Goal: Task Accomplishment & Management: Use online tool/utility

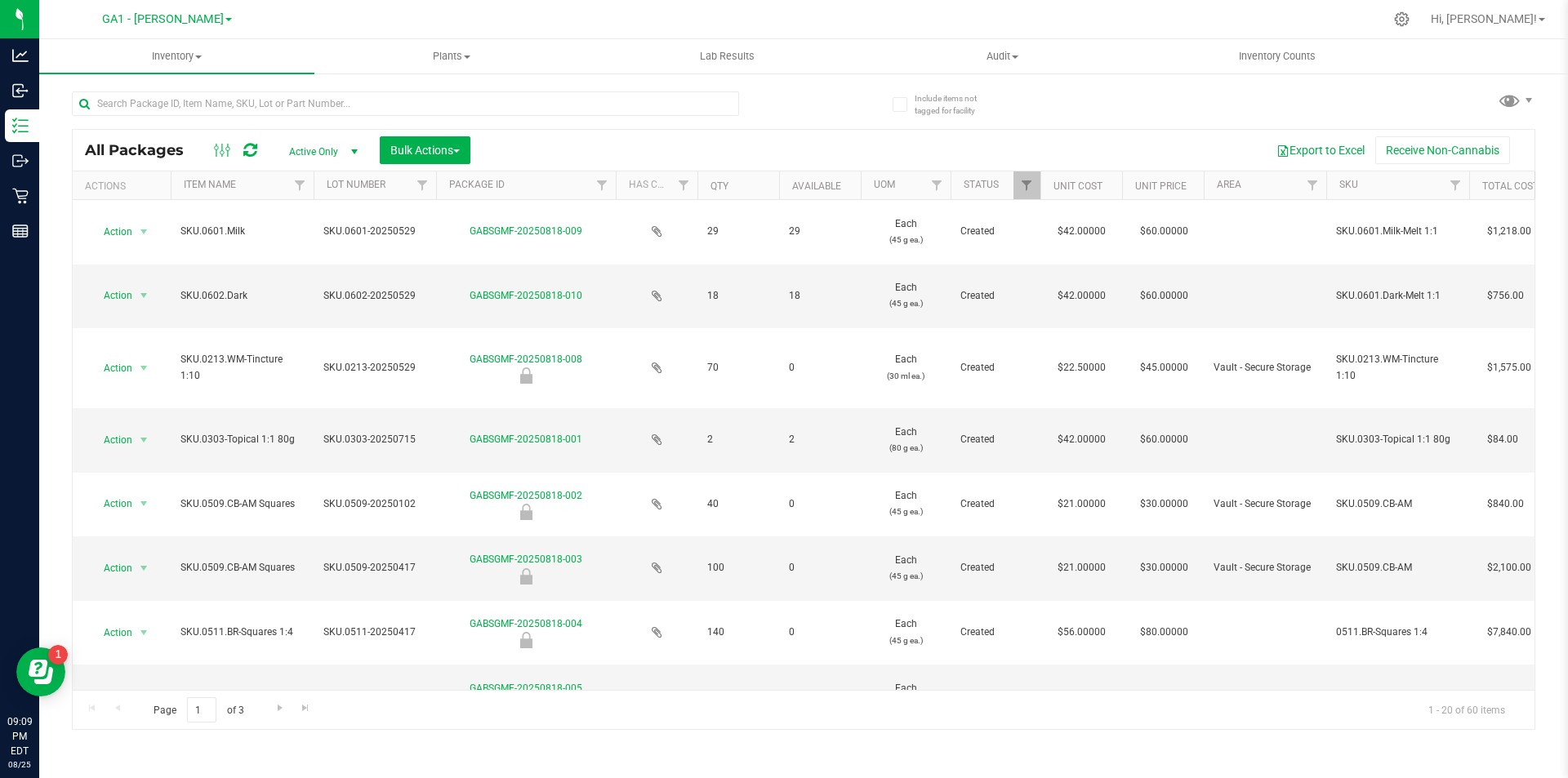
scroll to position [0, 1133]
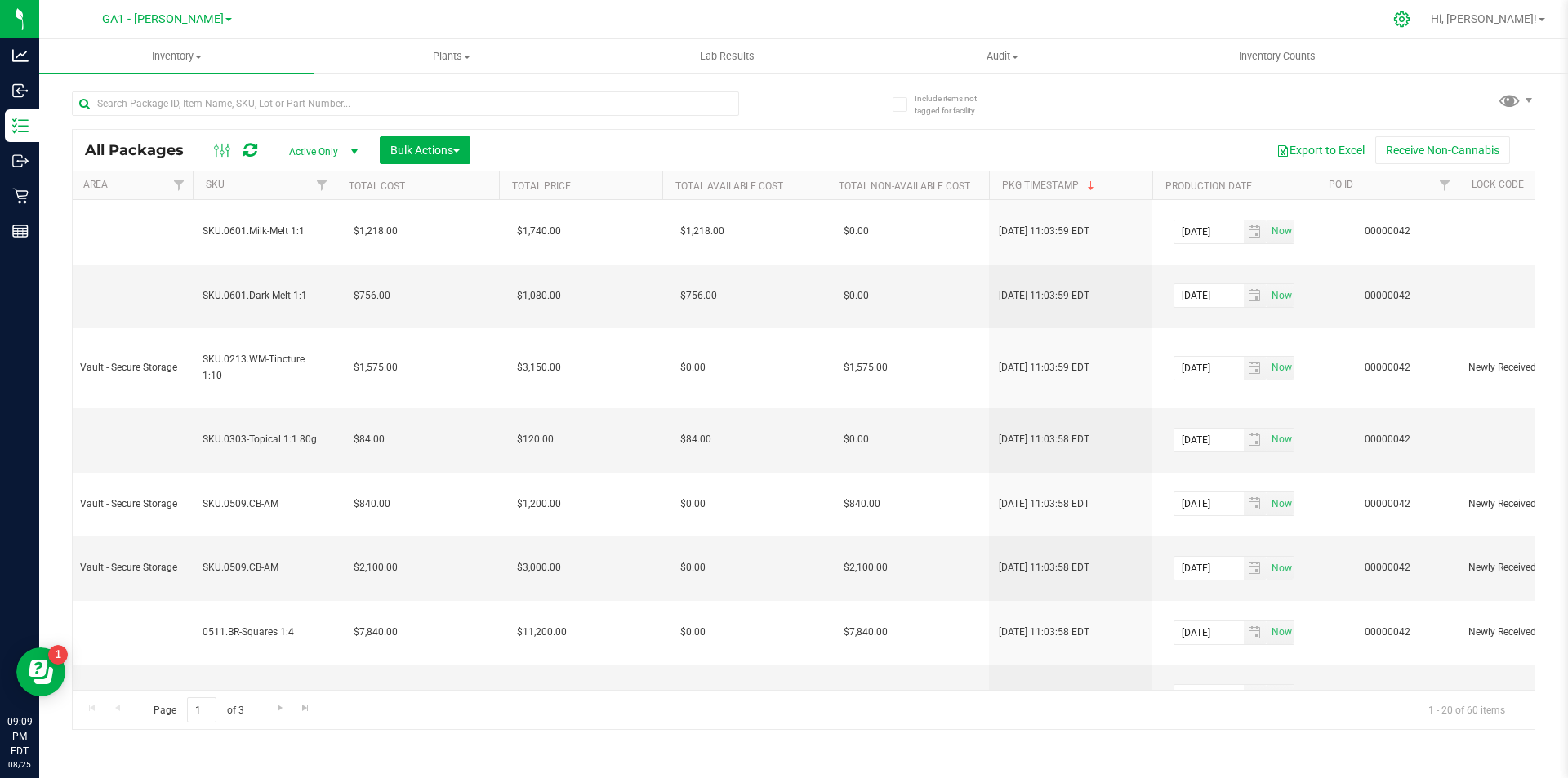
click at [1410, 19] on icon at bounding box center [1402, 19] width 17 height 17
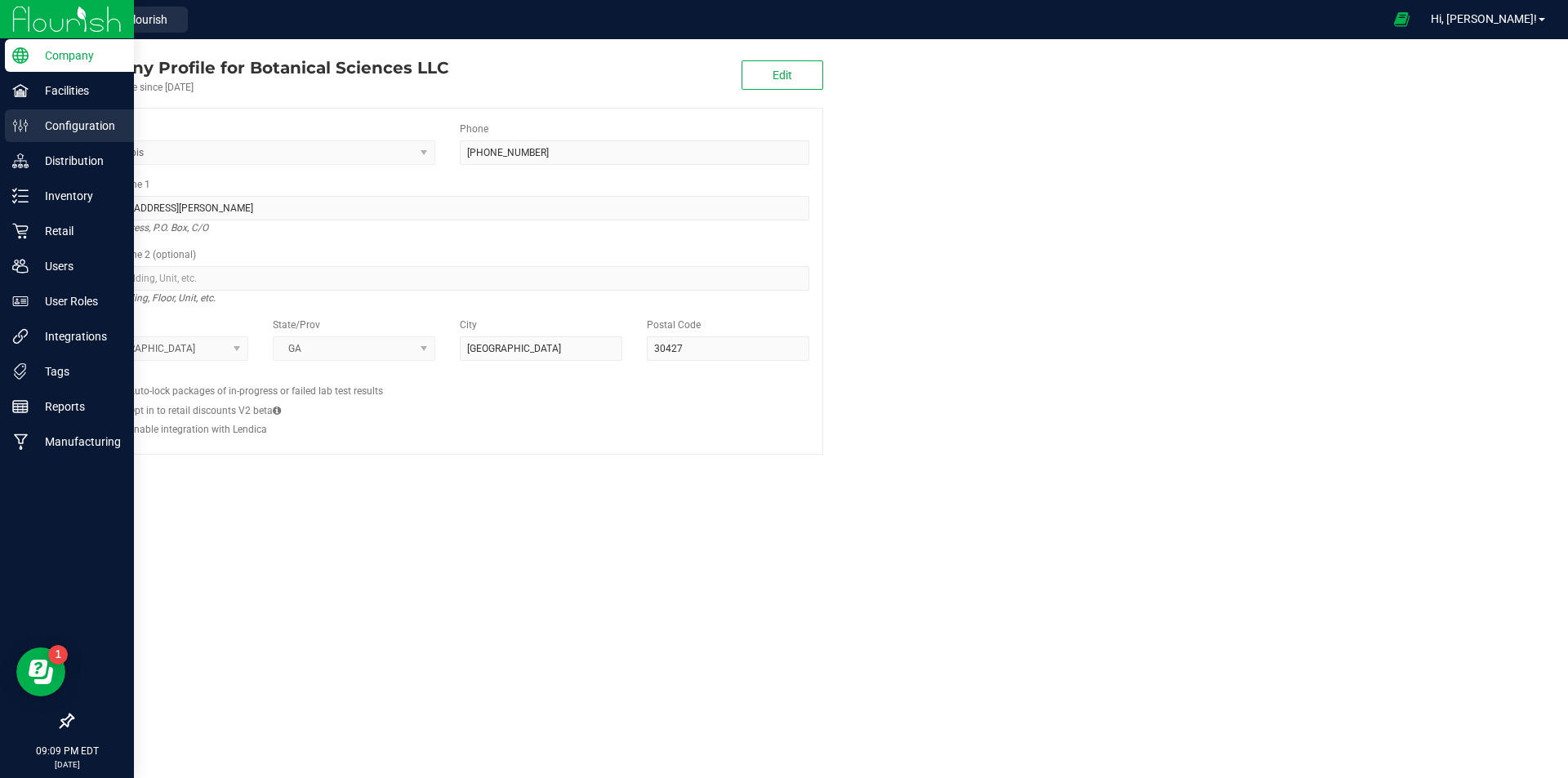
click at [95, 120] on p "Configuration" at bounding box center [78, 126] width 98 height 19
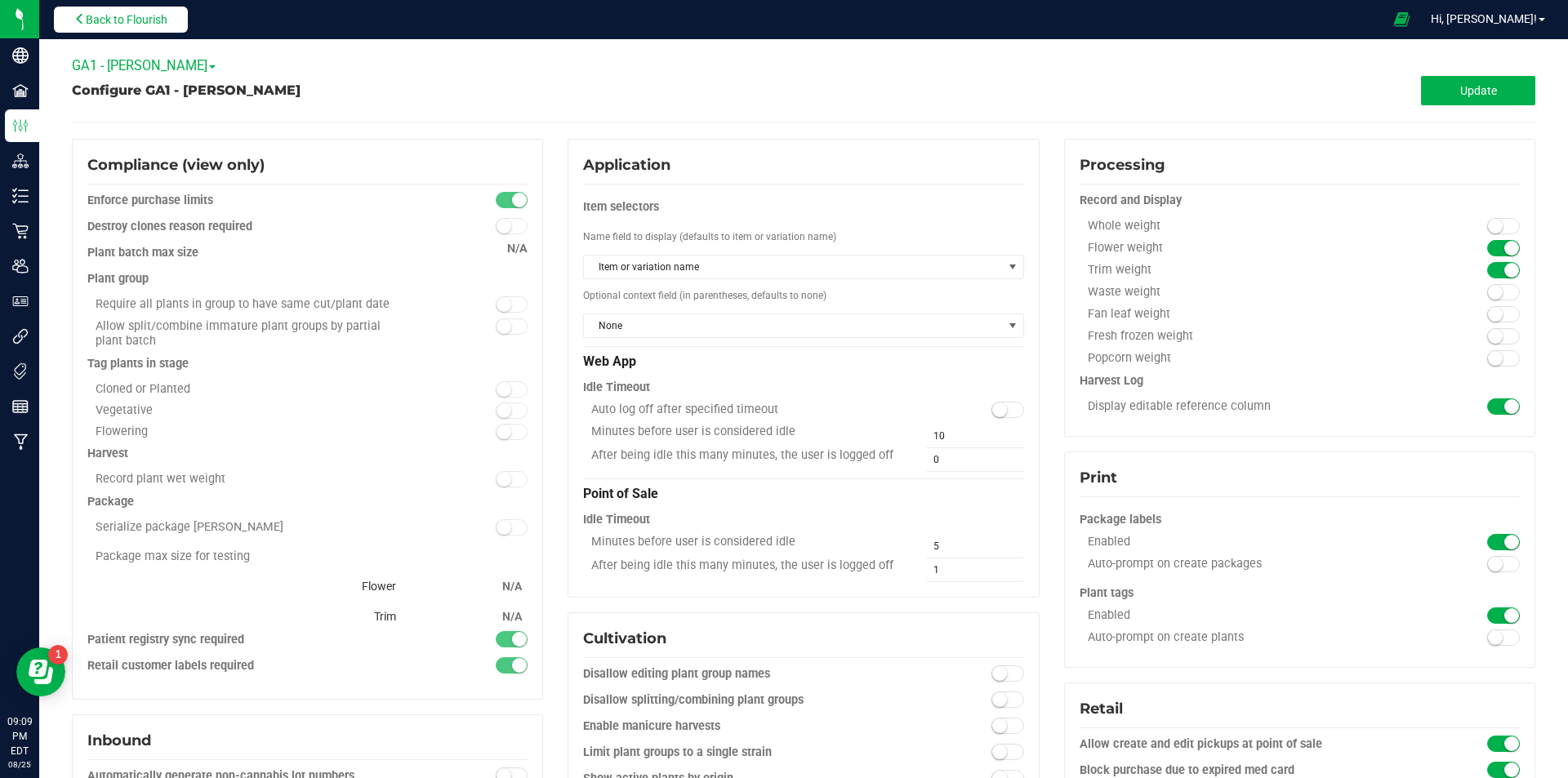
click at [149, 14] on span "Back to Flourish" at bounding box center [126, 20] width 82 height 13
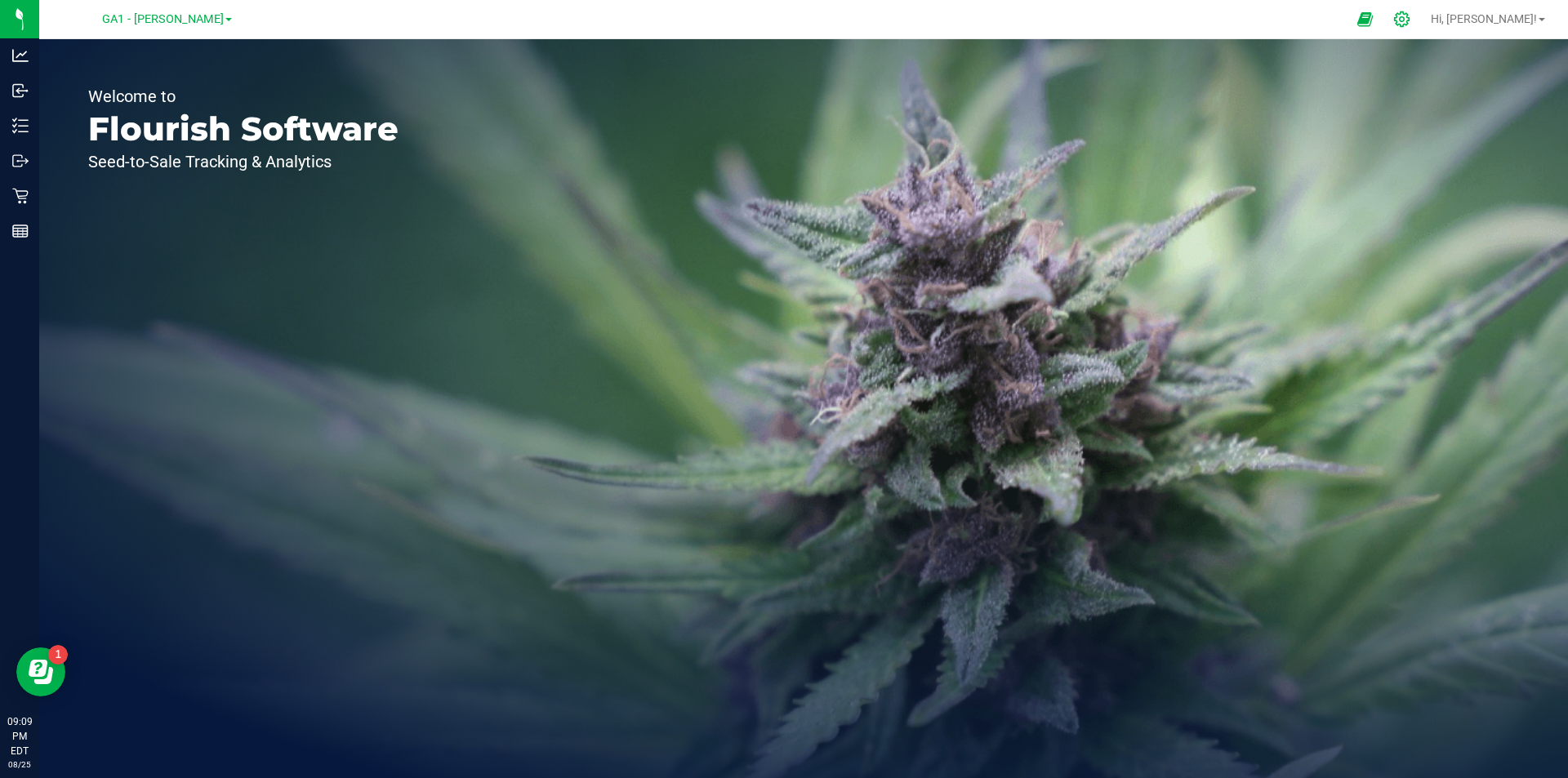
click at [1409, 13] on icon at bounding box center [1402, 19] width 15 height 15
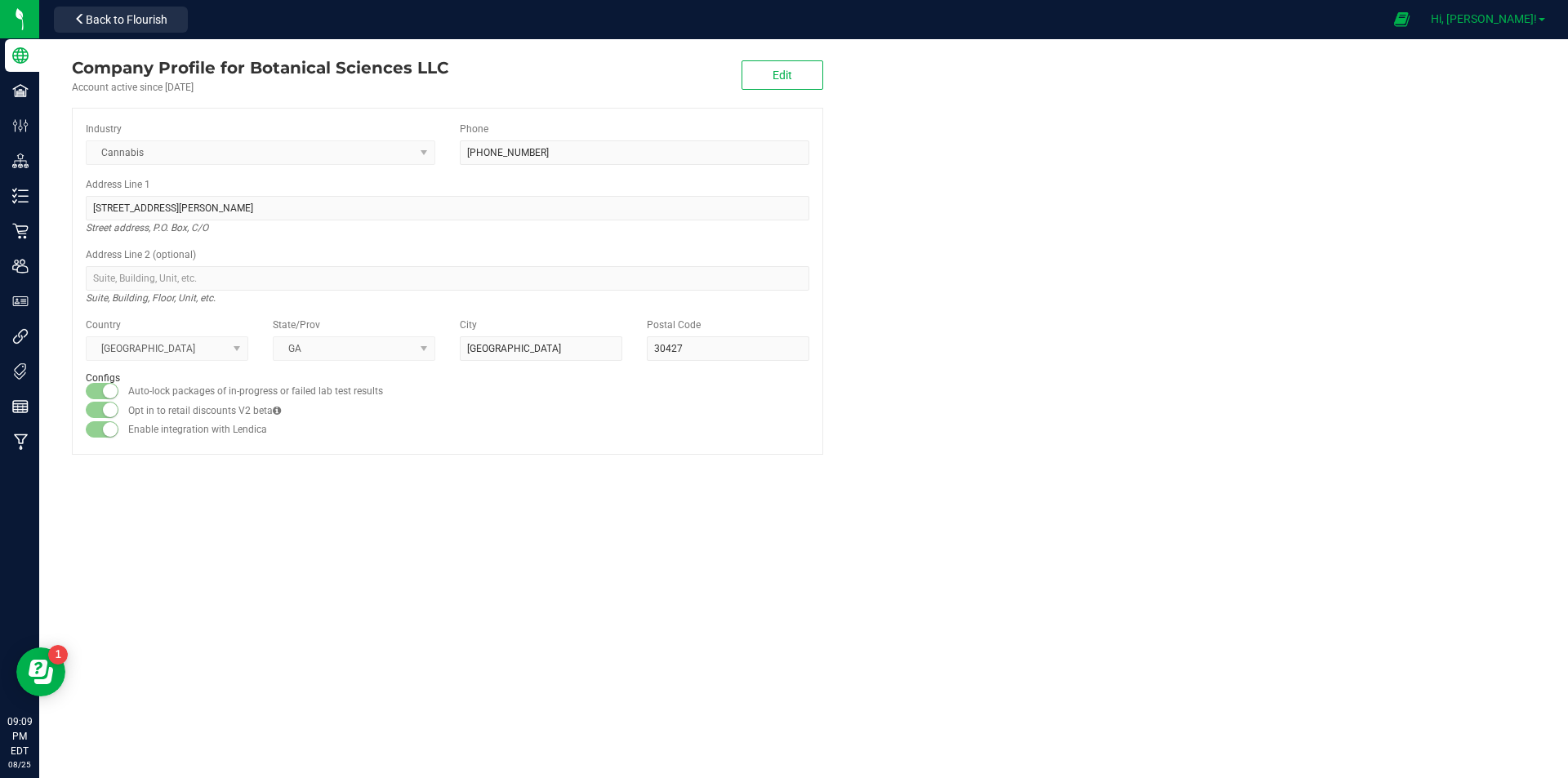
click at [1515, 16] on span "Hi, Andy!" at bounding box center [1483, 19] width 106 height 13
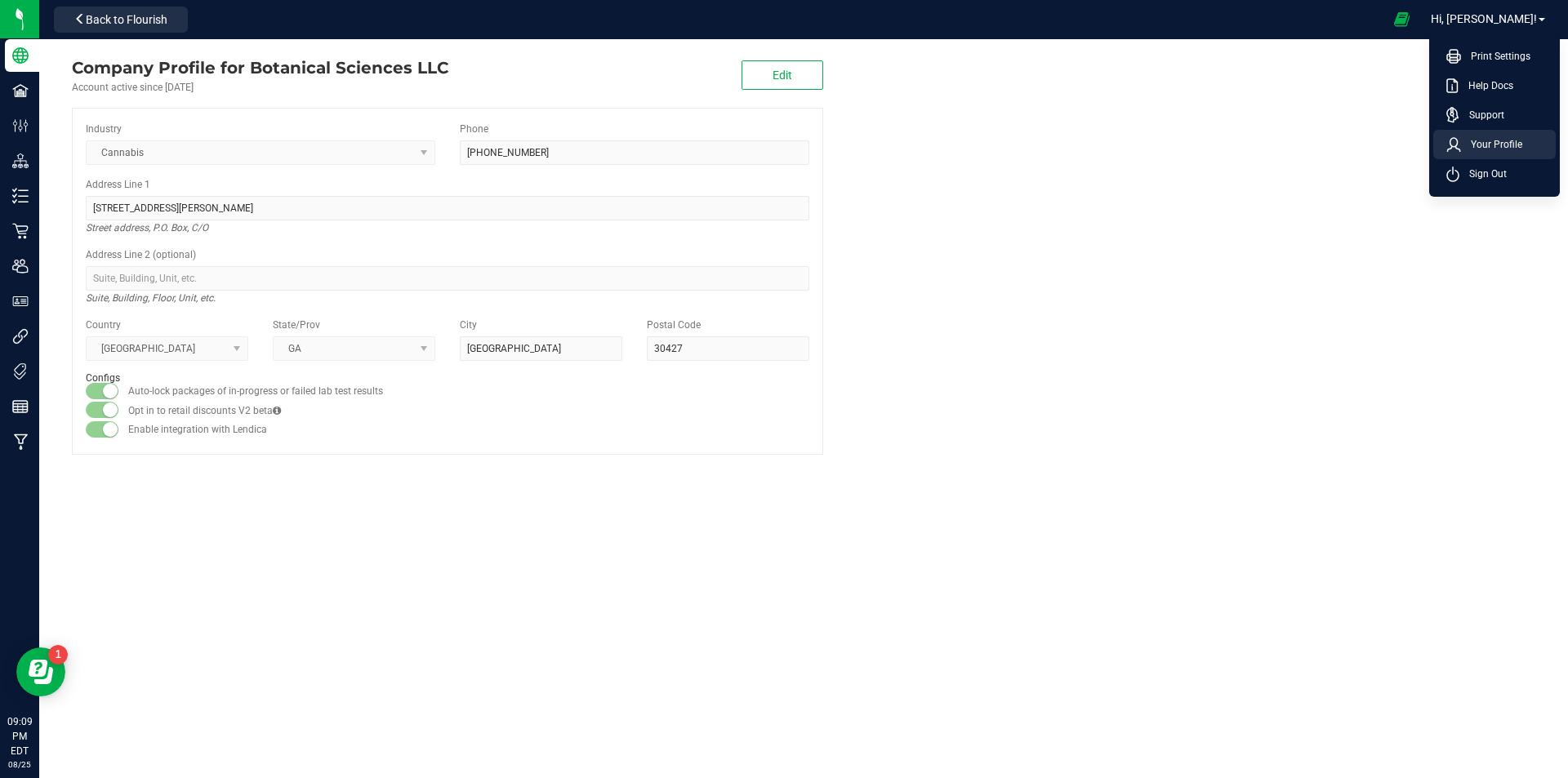
click at [1482, 152] on span "Your Profile" at bounding box center [1491, 144] width 62 height 16
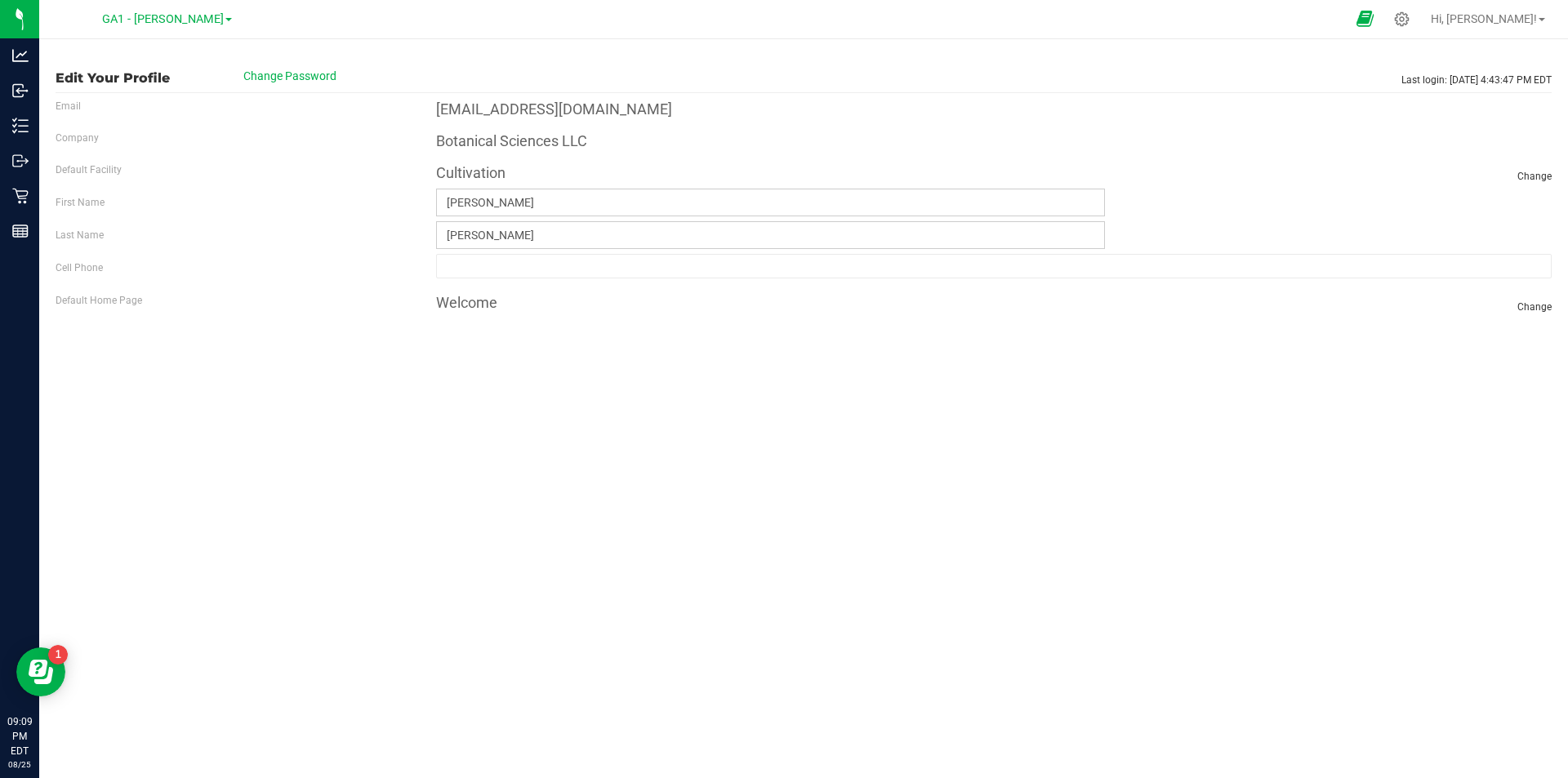
click at [1374, 18] on icon at bounding box center [1365, 19] width 17 height 19
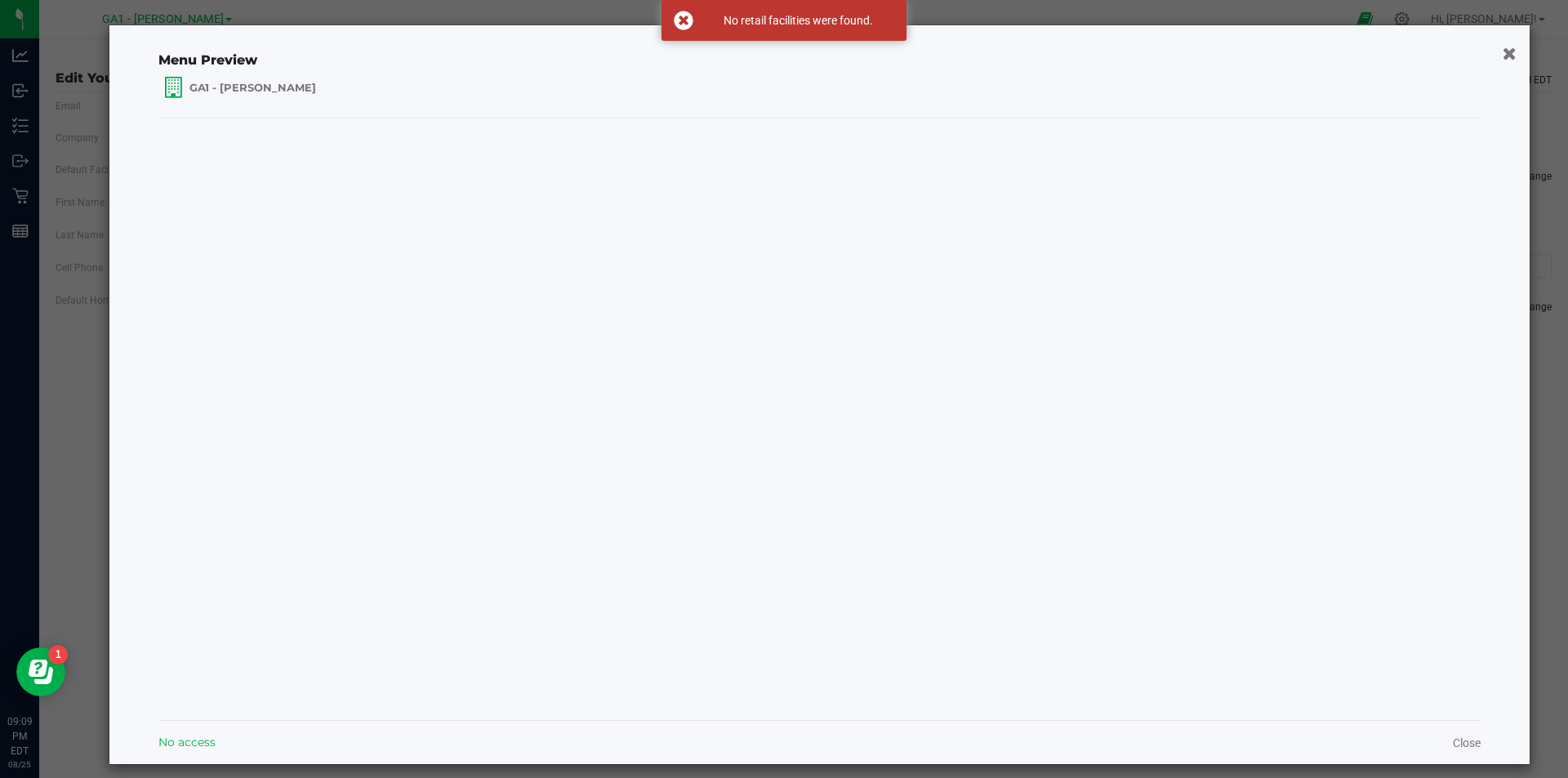
click at [1511, 54] on icon "button" at bounding box center [1509, 53] width 13 height 17
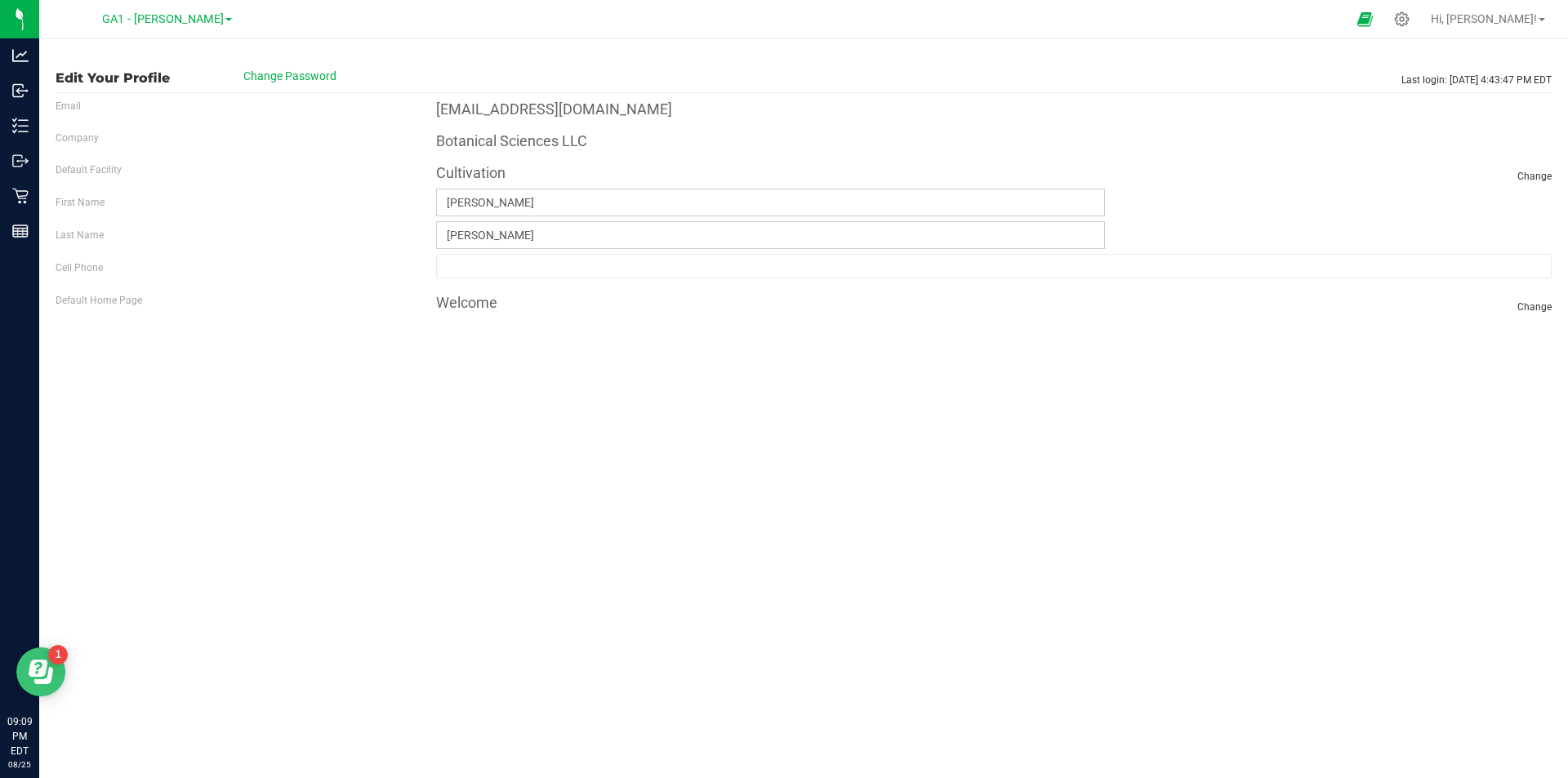
click at [38, 683] on icon "Open Resource Center" at bounding box center [44, 675] width 19 height 17
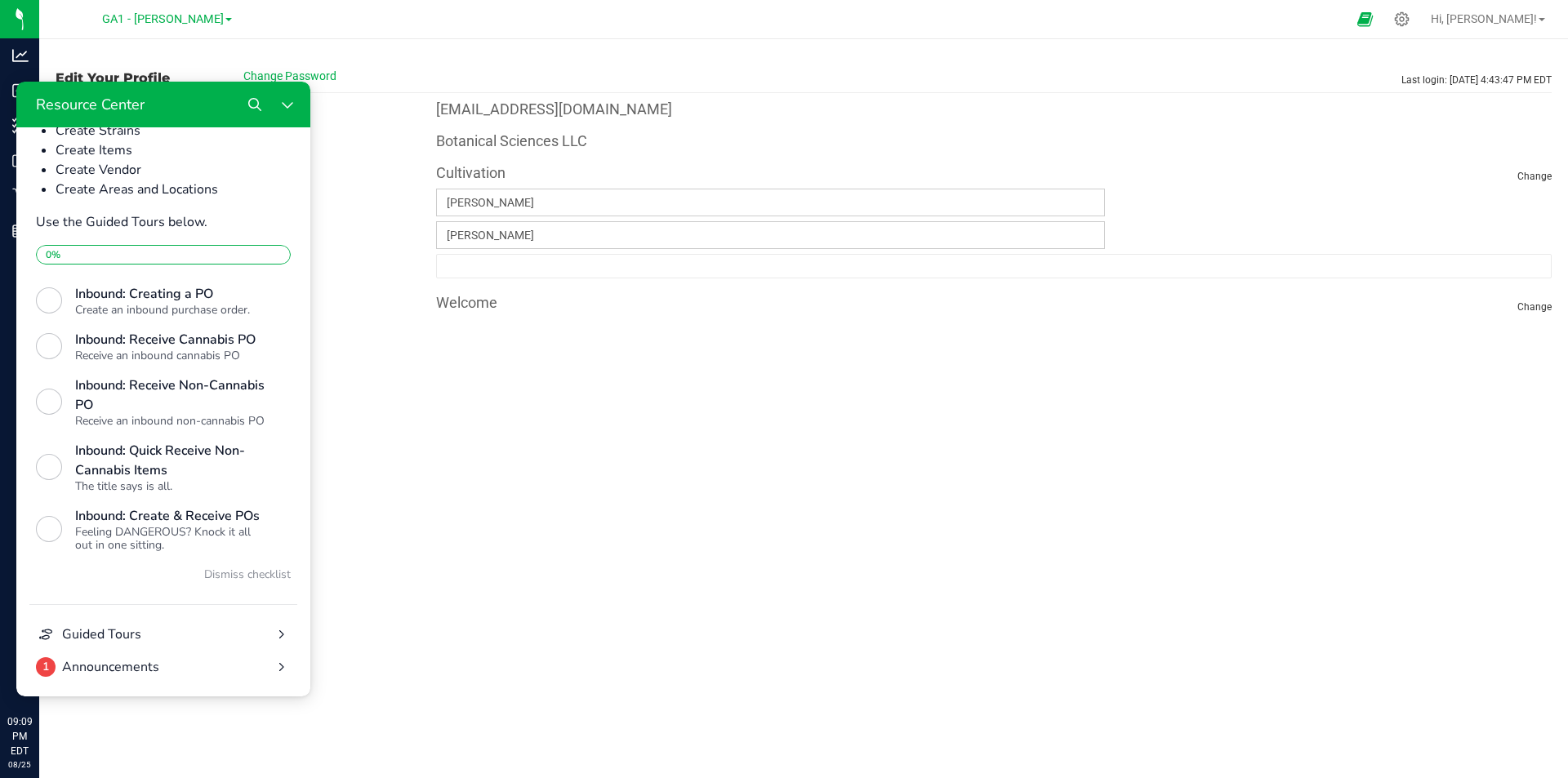
scroll to position [498, 0]
click at [233, 575] on button "Dismiss checklist" at bounding box center [247, 574] width 87 height 19
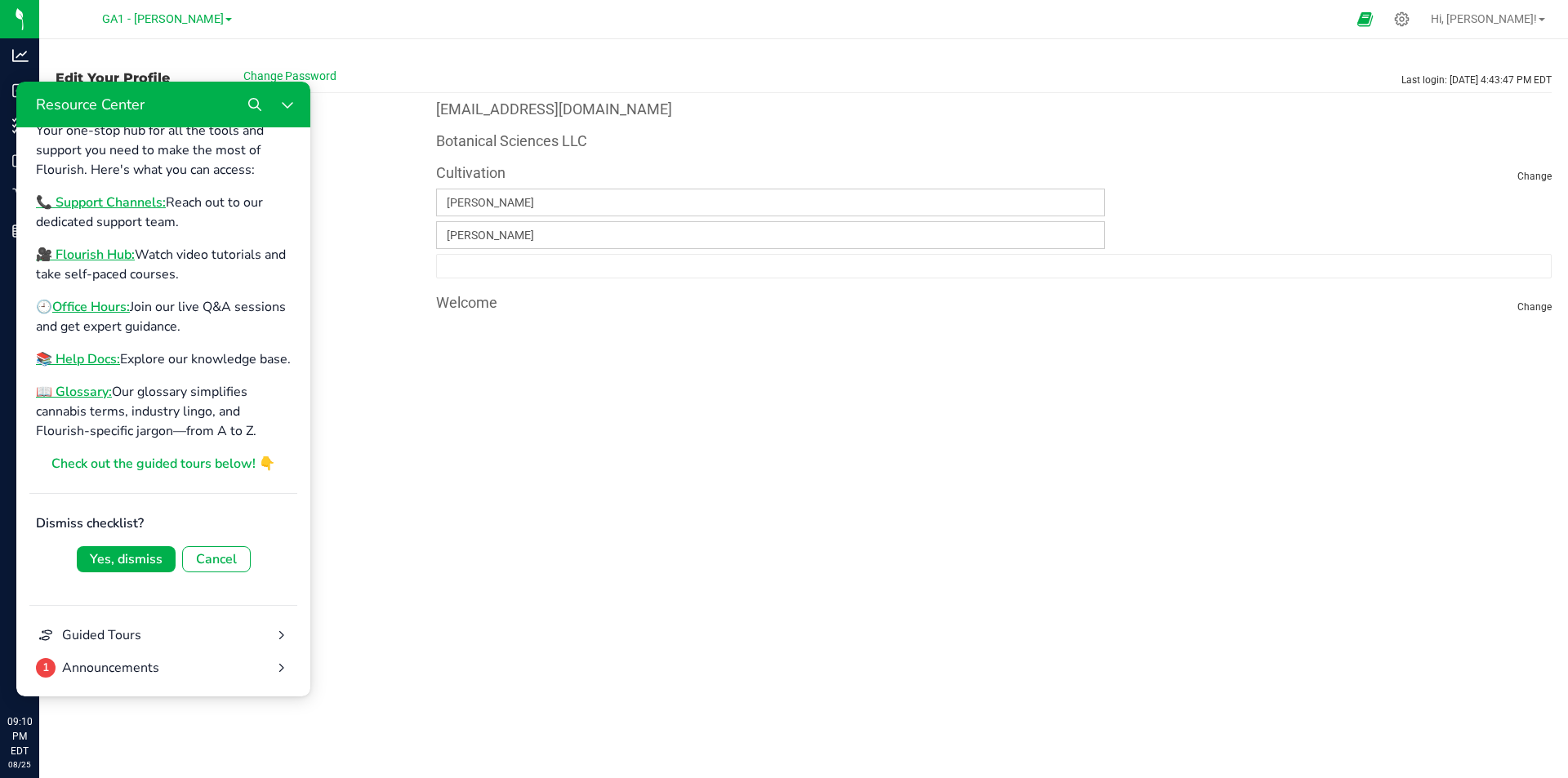
scroll to position [0, 0]
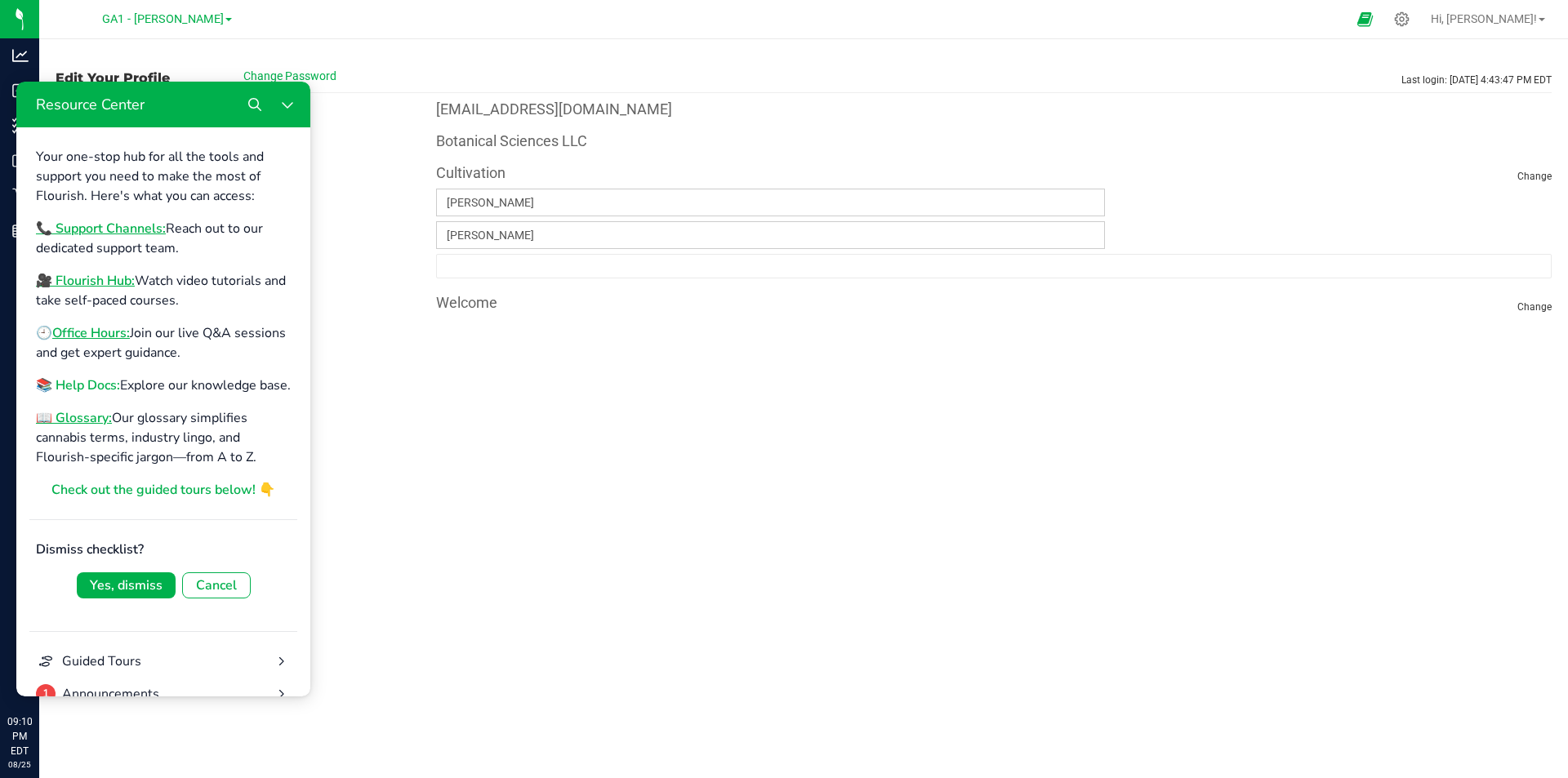
click at [89, 389] on b "📚 Help Docs:" at bounding box center [77, 385] width 84 height 18
click at [285, 112] on button "Close Resource Center" at bounding box center [288, 105] width 33 height 33
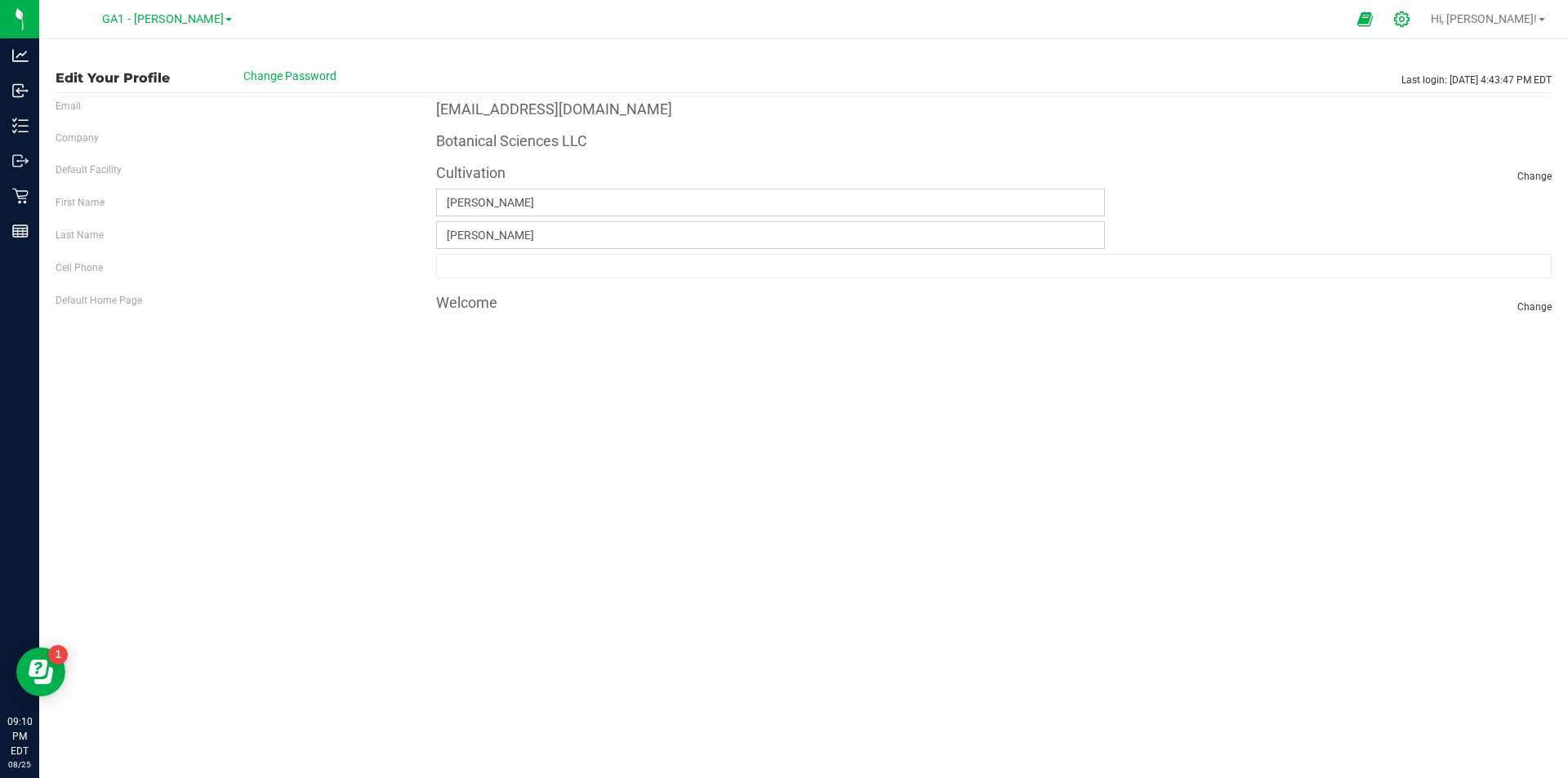
click at [1413, 15] on div at bounding box center [1402, 19] width 23 height 17
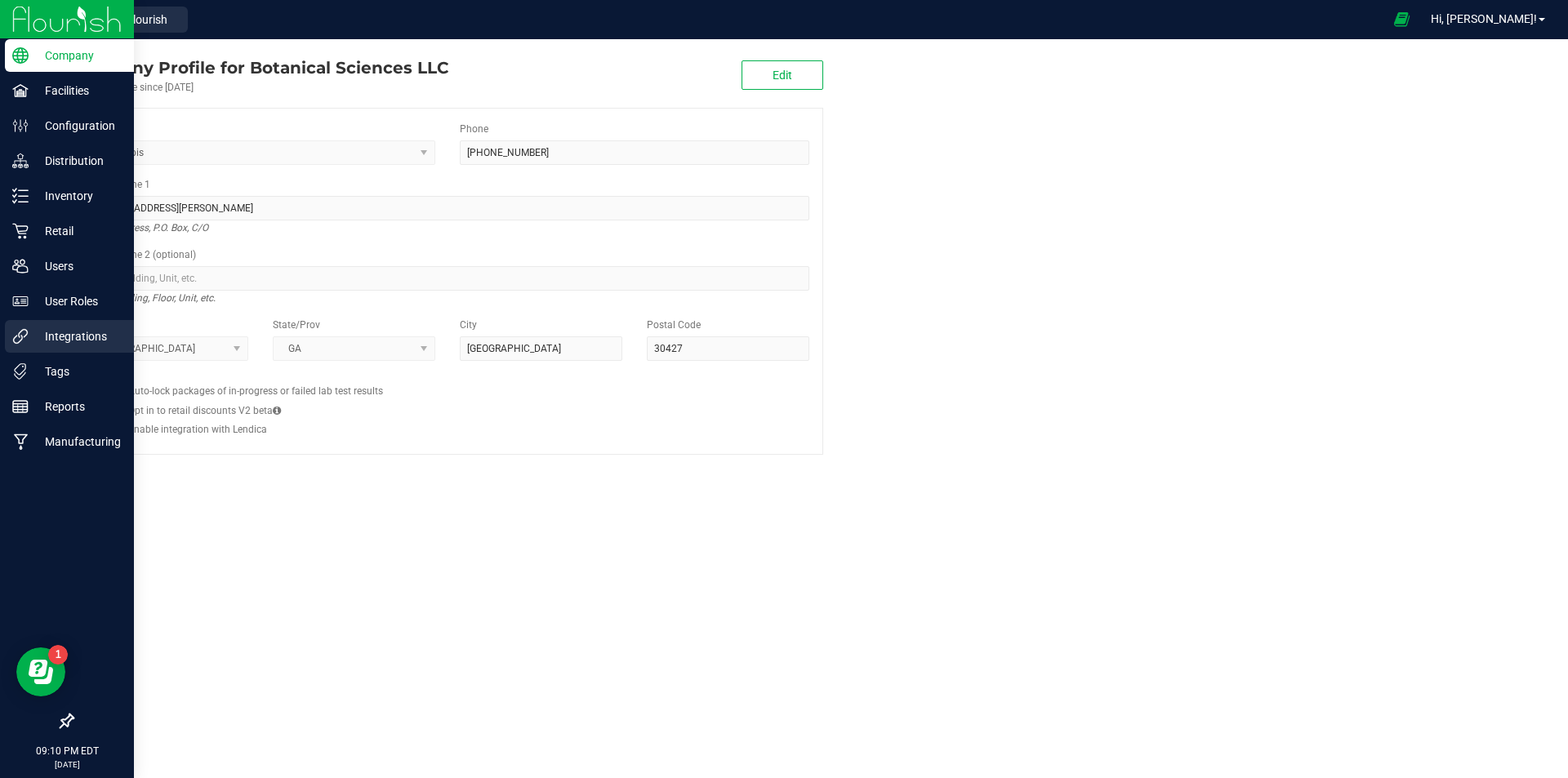
click at [74, 331] on p "Integrations" at bounding box center [78, 337] width 98 height 19
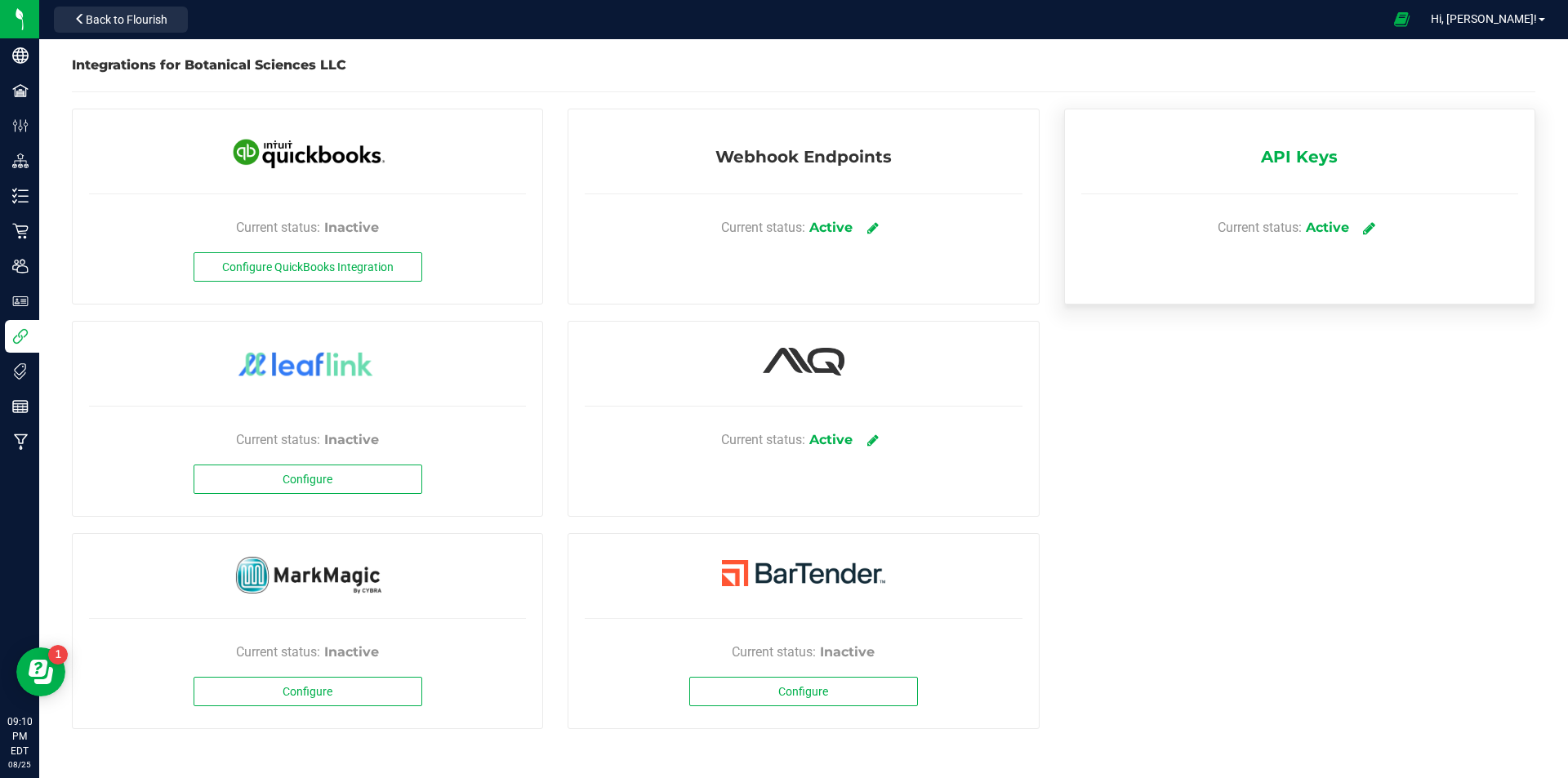
click at [1365, 229] on icon at bounding box center [1369, 227] width 13 height 14
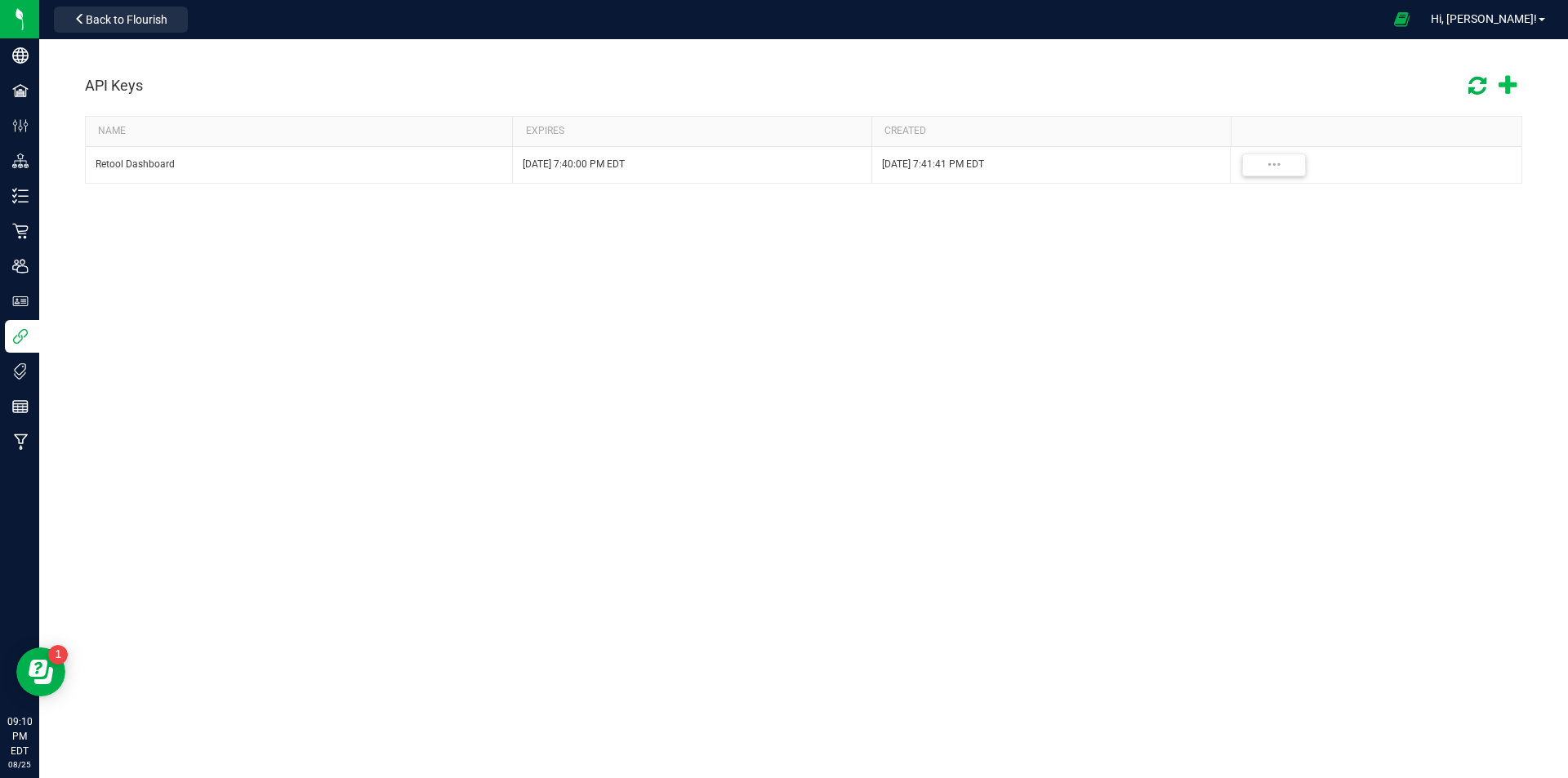
click at [1509, 86] on icon at bounding box center [1507, 86] width 18 height 24
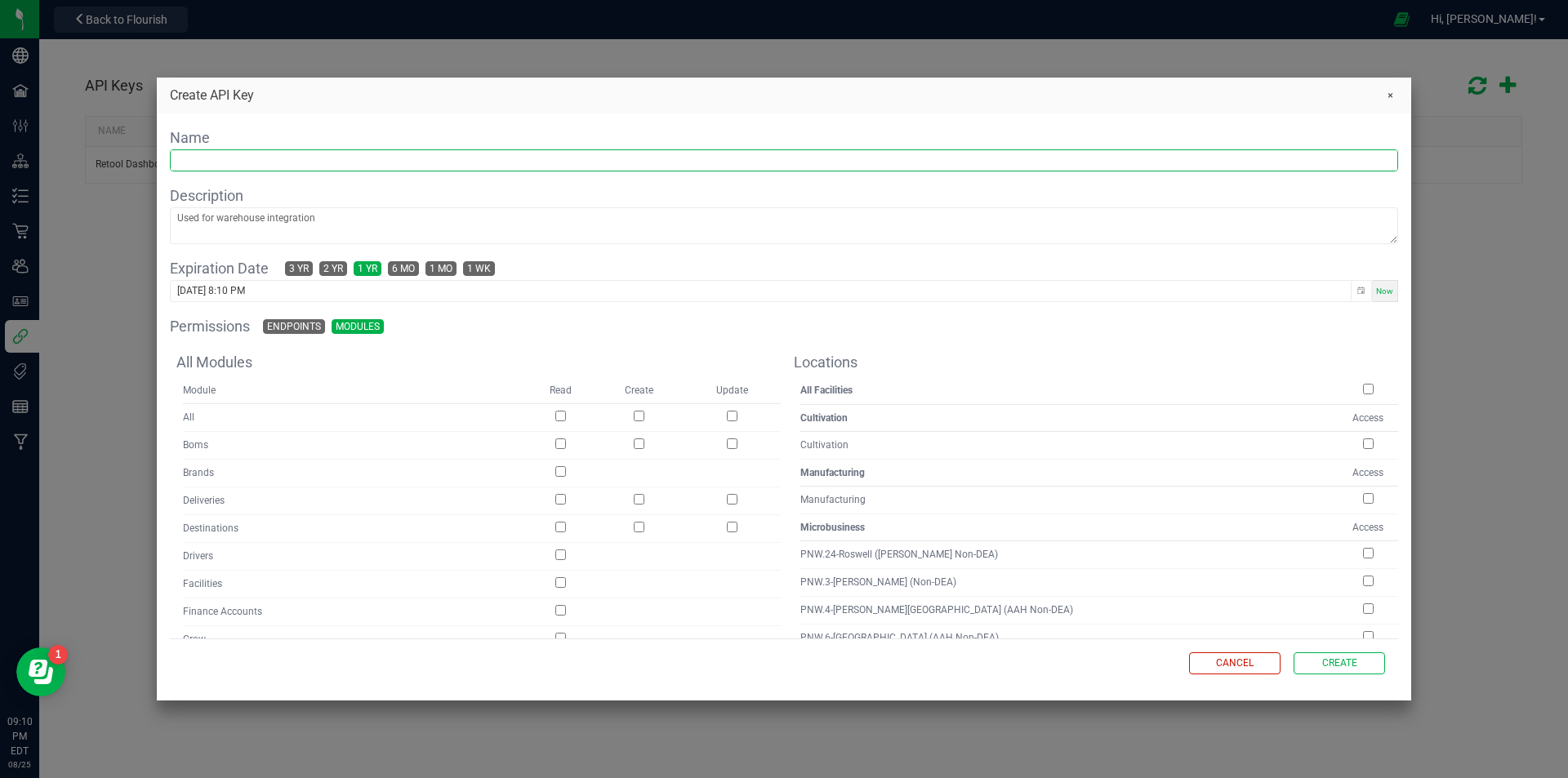
click at [295, 160] on input "text" at bounding box center [783, 160] width 1227 height 20
type input "Inventory Dashboard"
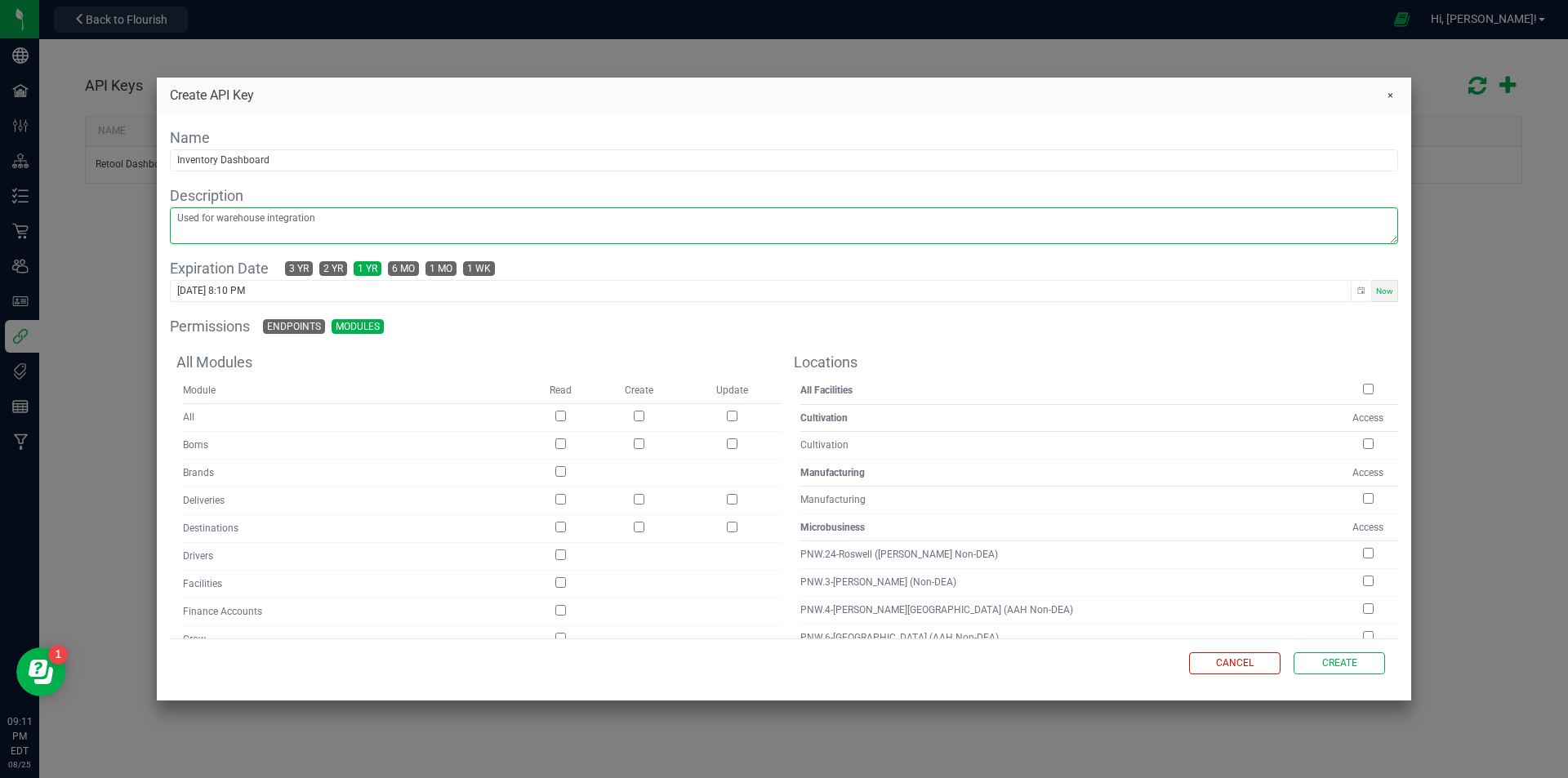
click at [297, 222] on textarea at bounding box center [783, 225] width 1227 height 35
type textarea "This will be used for a dispensary employee / partner facing inventory manageme…"
click at [417, 321] on div "Permissions Endpoints Modules" at bounding box center [784, 327] width 1228 height 23
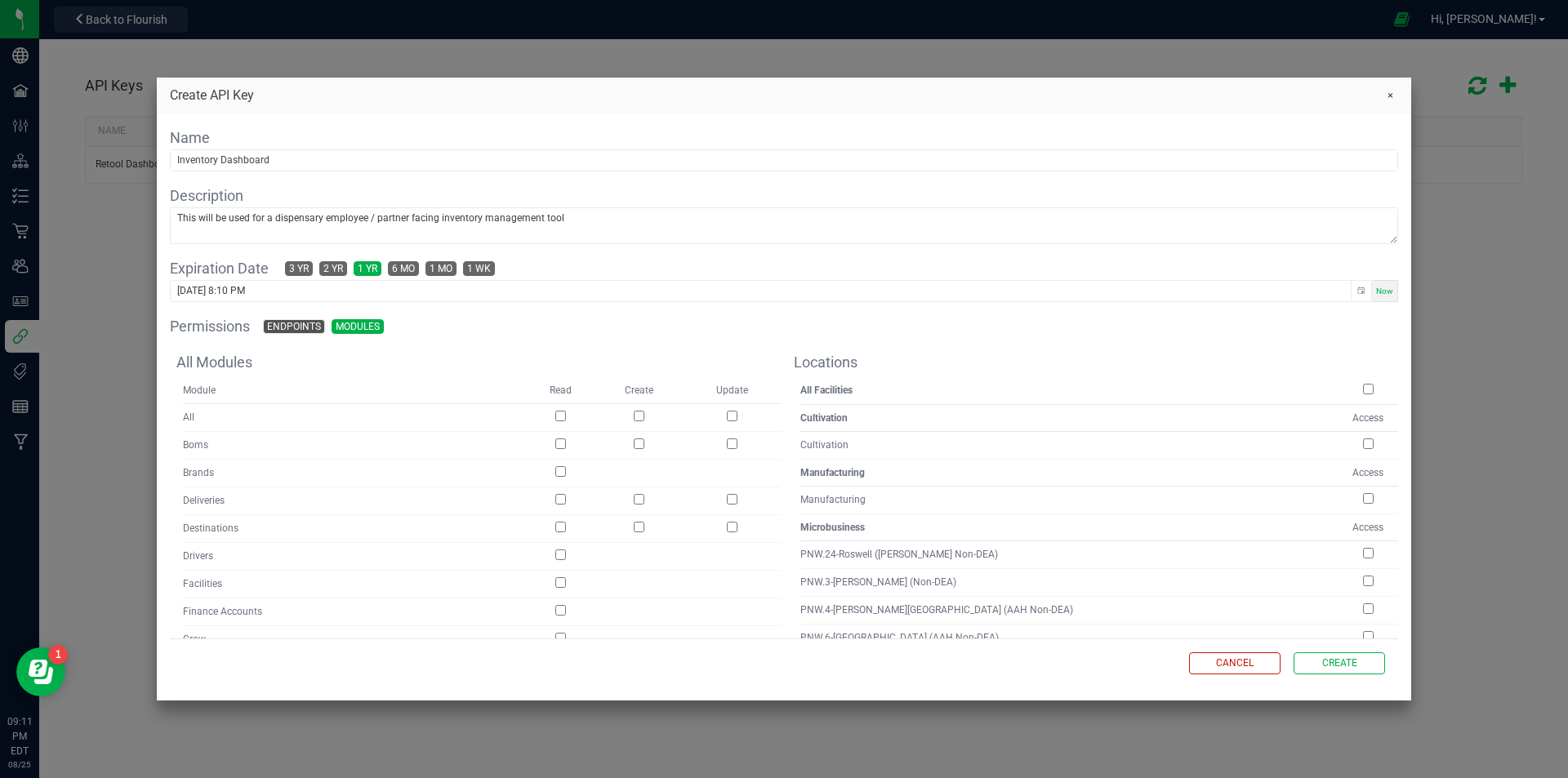
click at [298, 325] on span "Endpoints" at bounding box center [294, 327] width 54 height 13
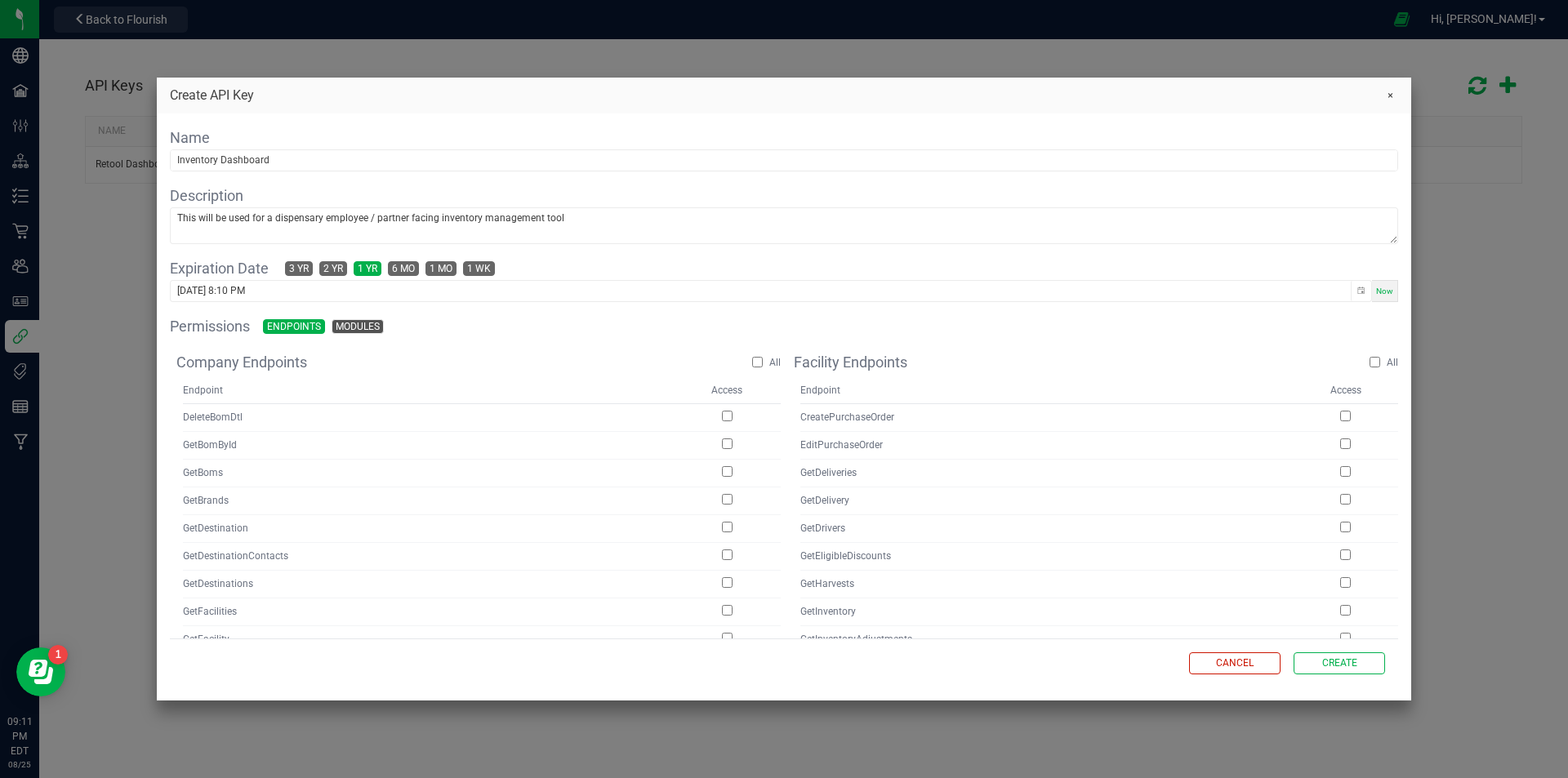
click at [365, 327] on span "Modules" at bounding box center [358, 327] width 44 height 13
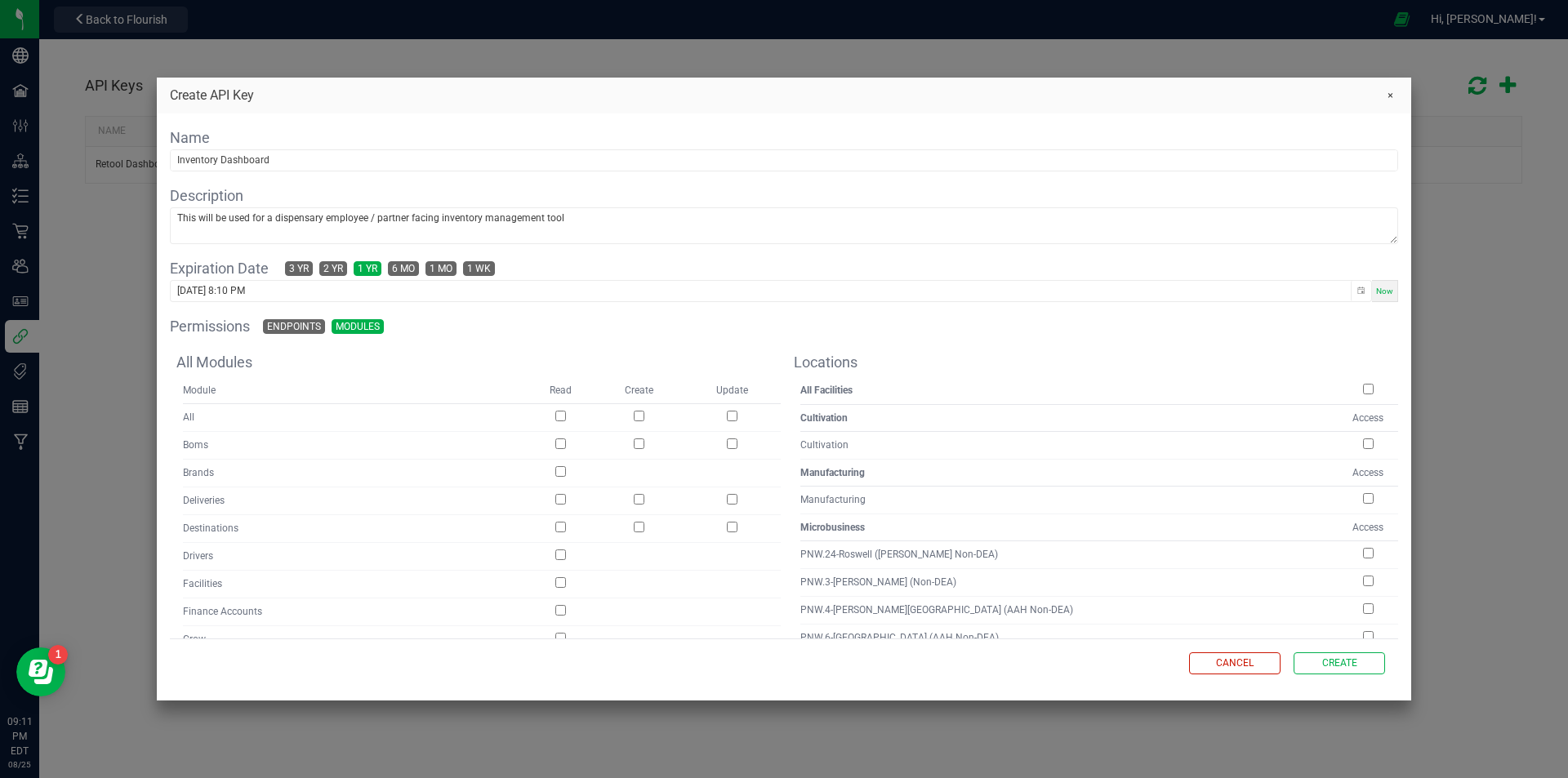
click at [367, 327] on span "Modules" at bounding box center [358, 327] width 44 height 13
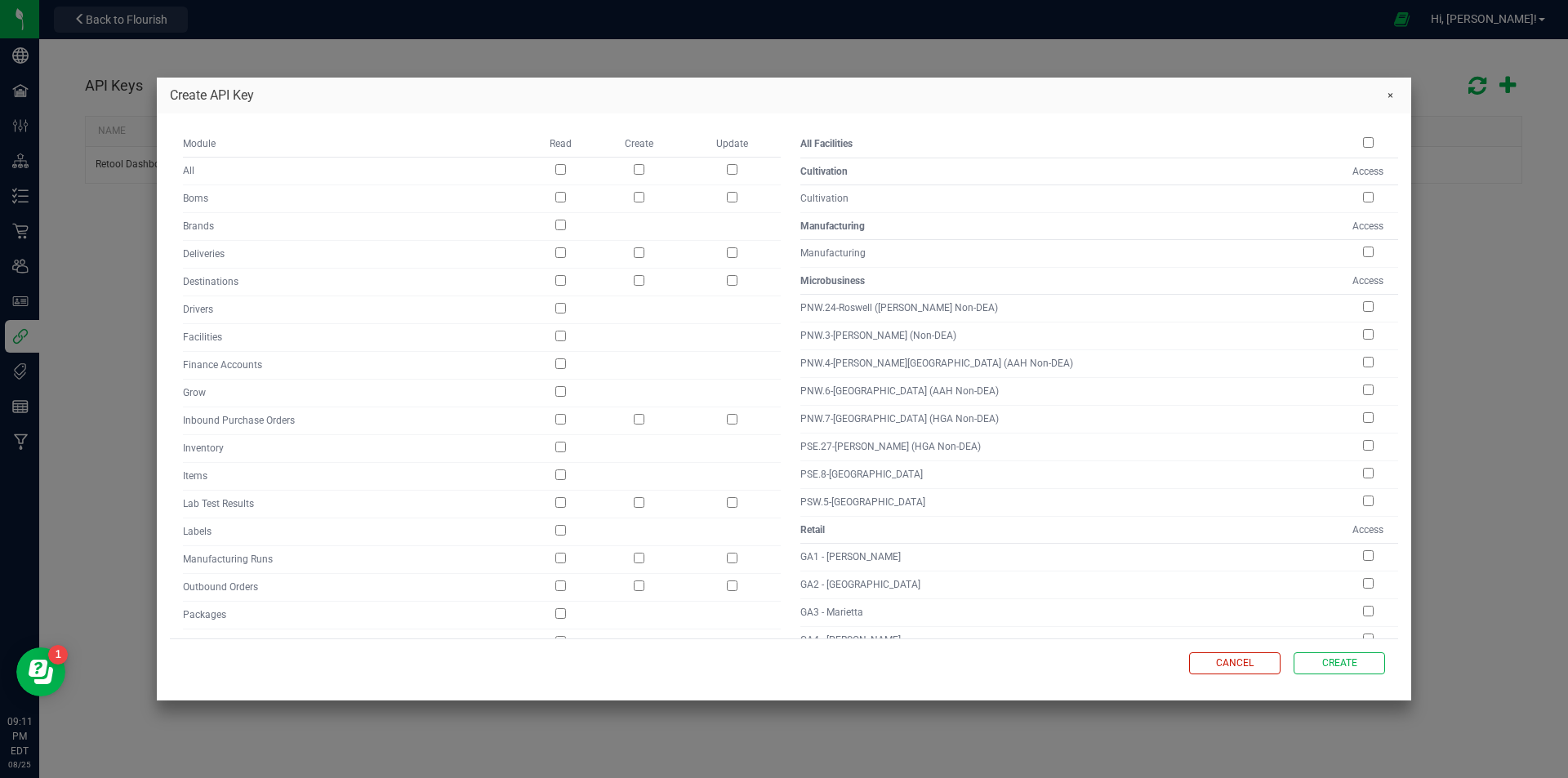
scroll to position [251, 0]
click at [1367, 302] on input "checkbox" at bounding box center [1368, 301] width 11 height 11
checkbox input "true"
click at [1372, 324] on input "checkbox" at bounding box center [1368, 329] width 11 height 11
checkbox input "true"
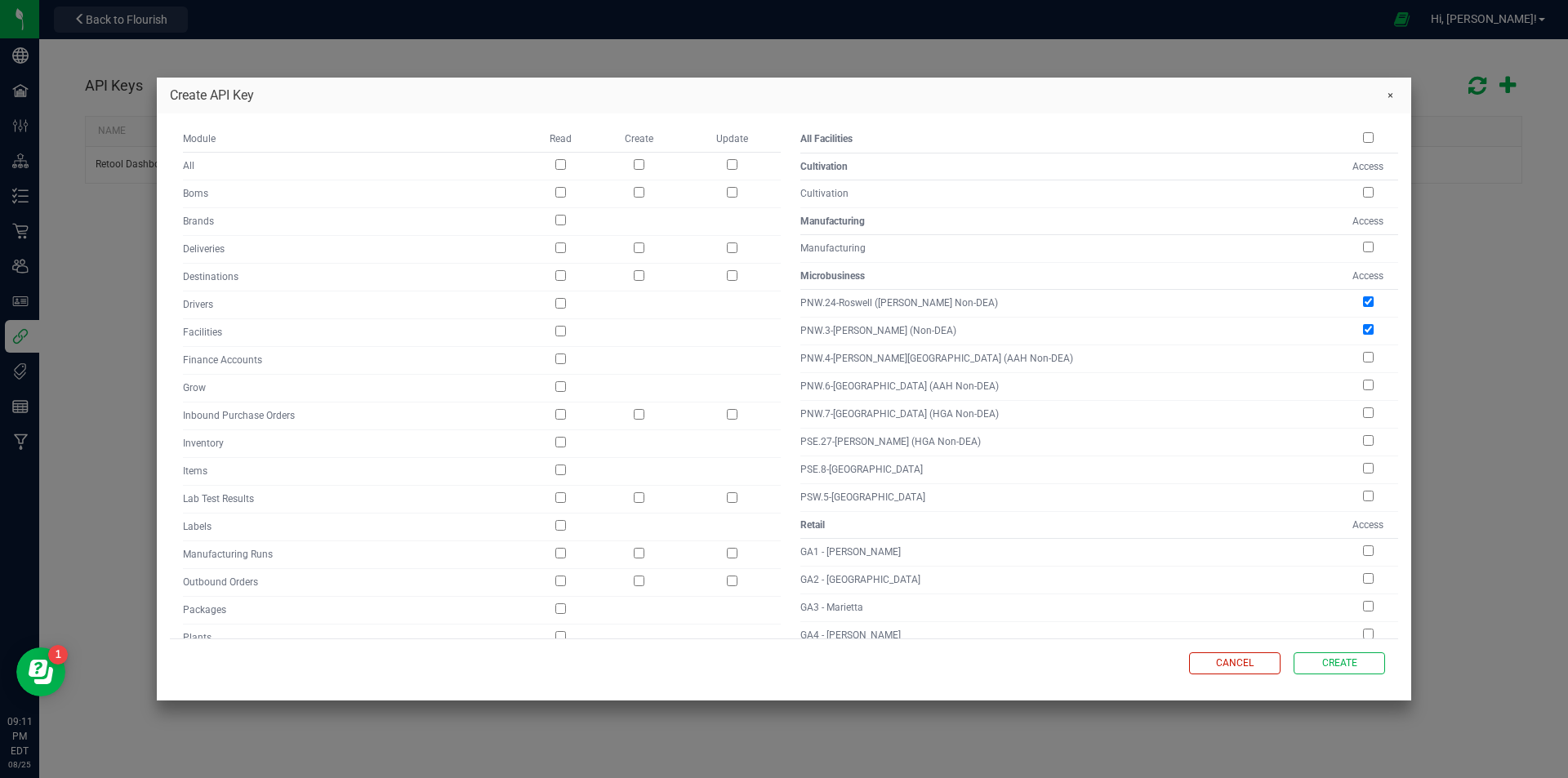
click at [1366, 138] on input "checkbox" at bounding box center [1368, 138] width 11 height 11
checkbox input "true"
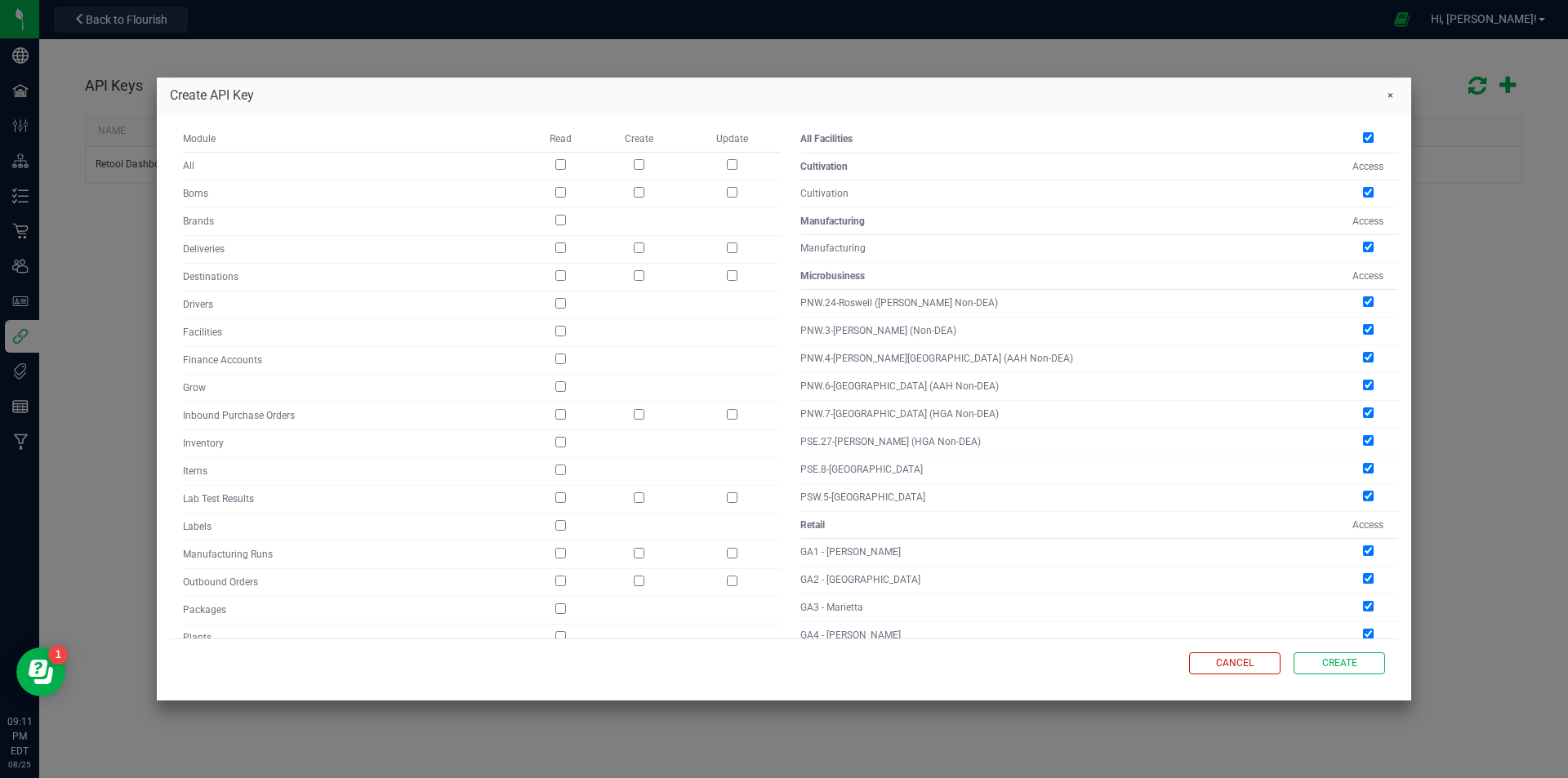
checkbox input "true"
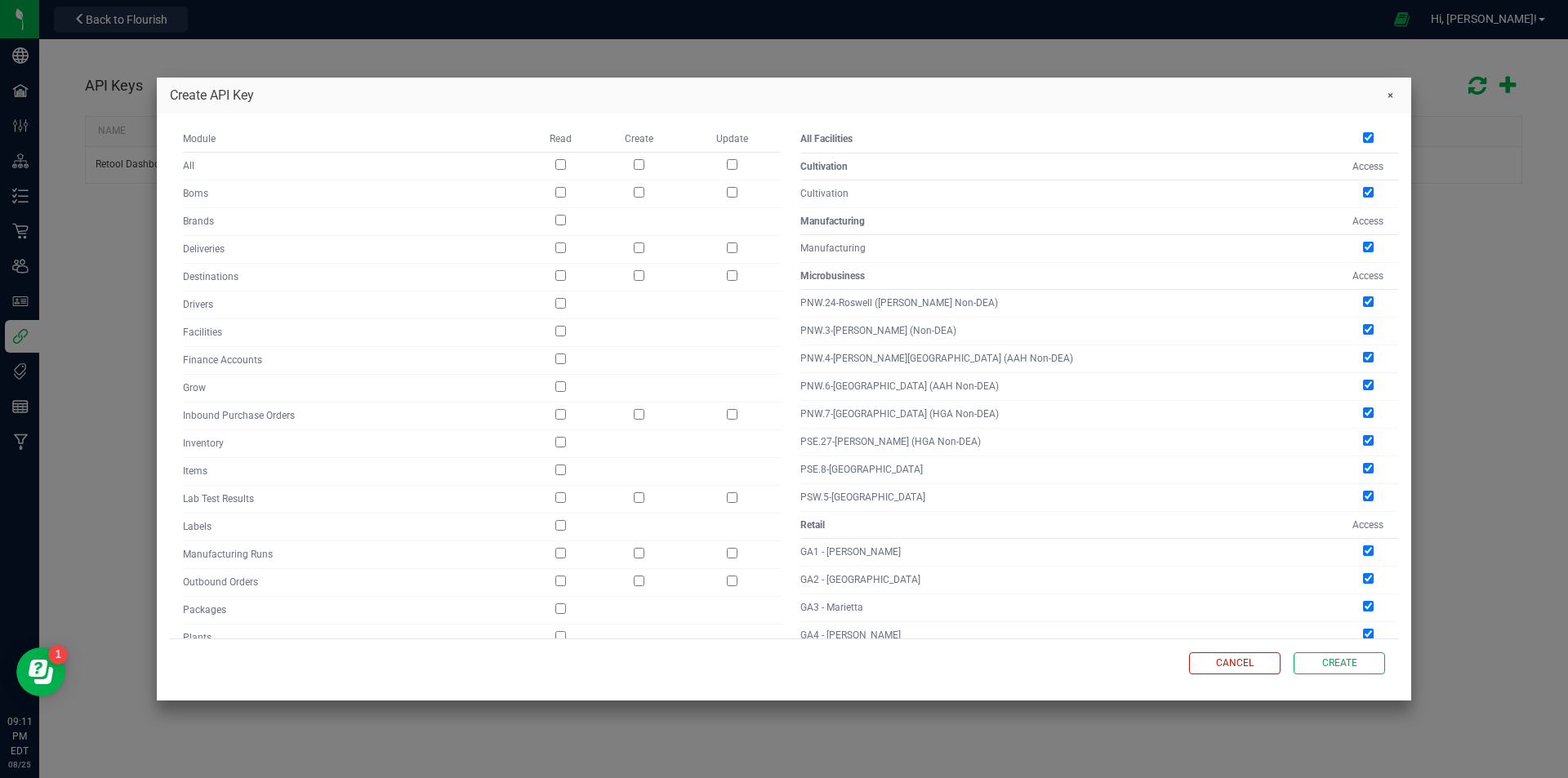
checkbox input "true"
click at [1369, 194] on input "checkbox" at bounding box center [1368, 191] width 11 height 11
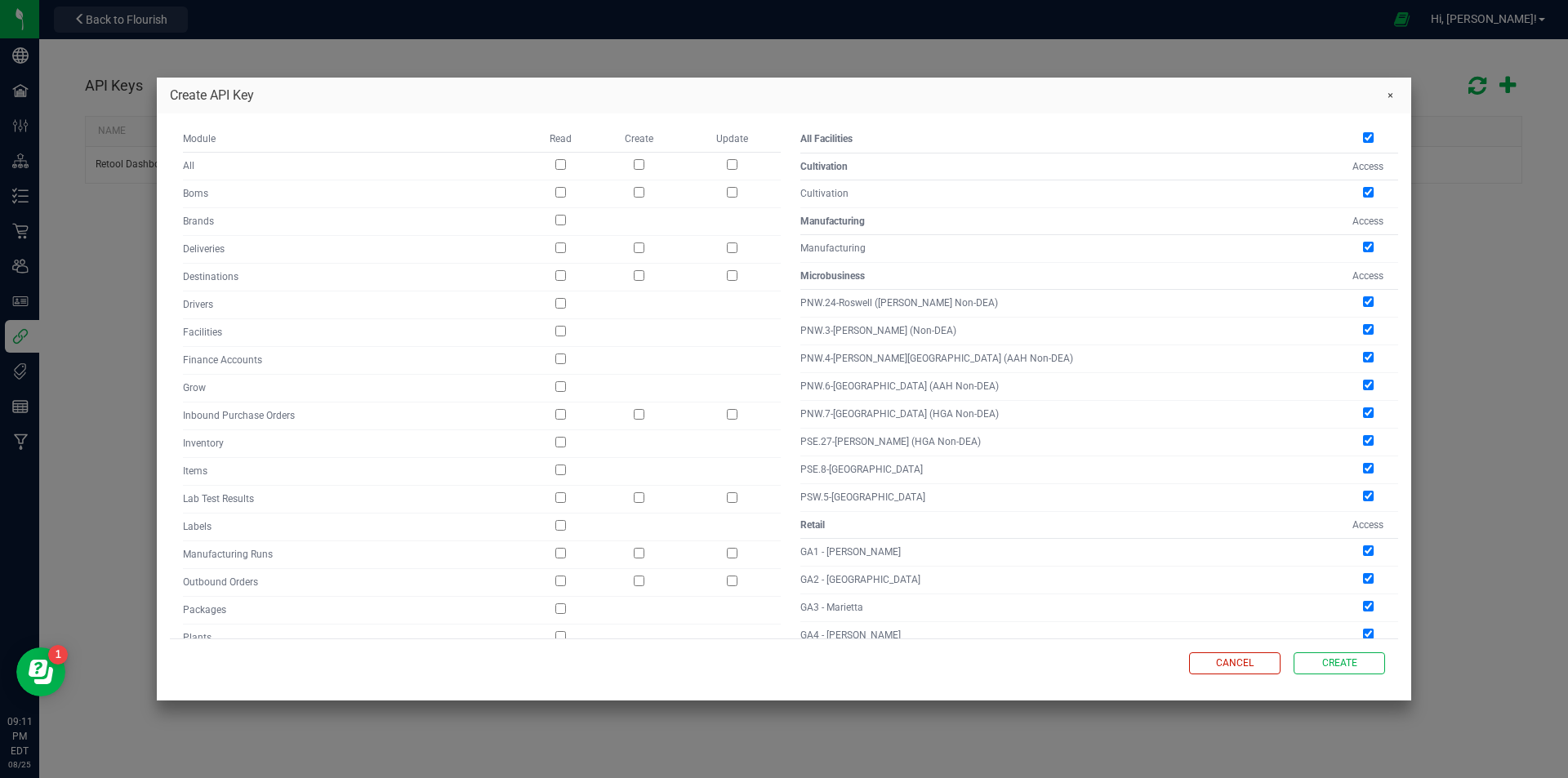
checkbox input "false"
click at [1371, 245] on input "checkbox" at bounding box center [1368, 246] width 11 height 11
checkbox input "false"
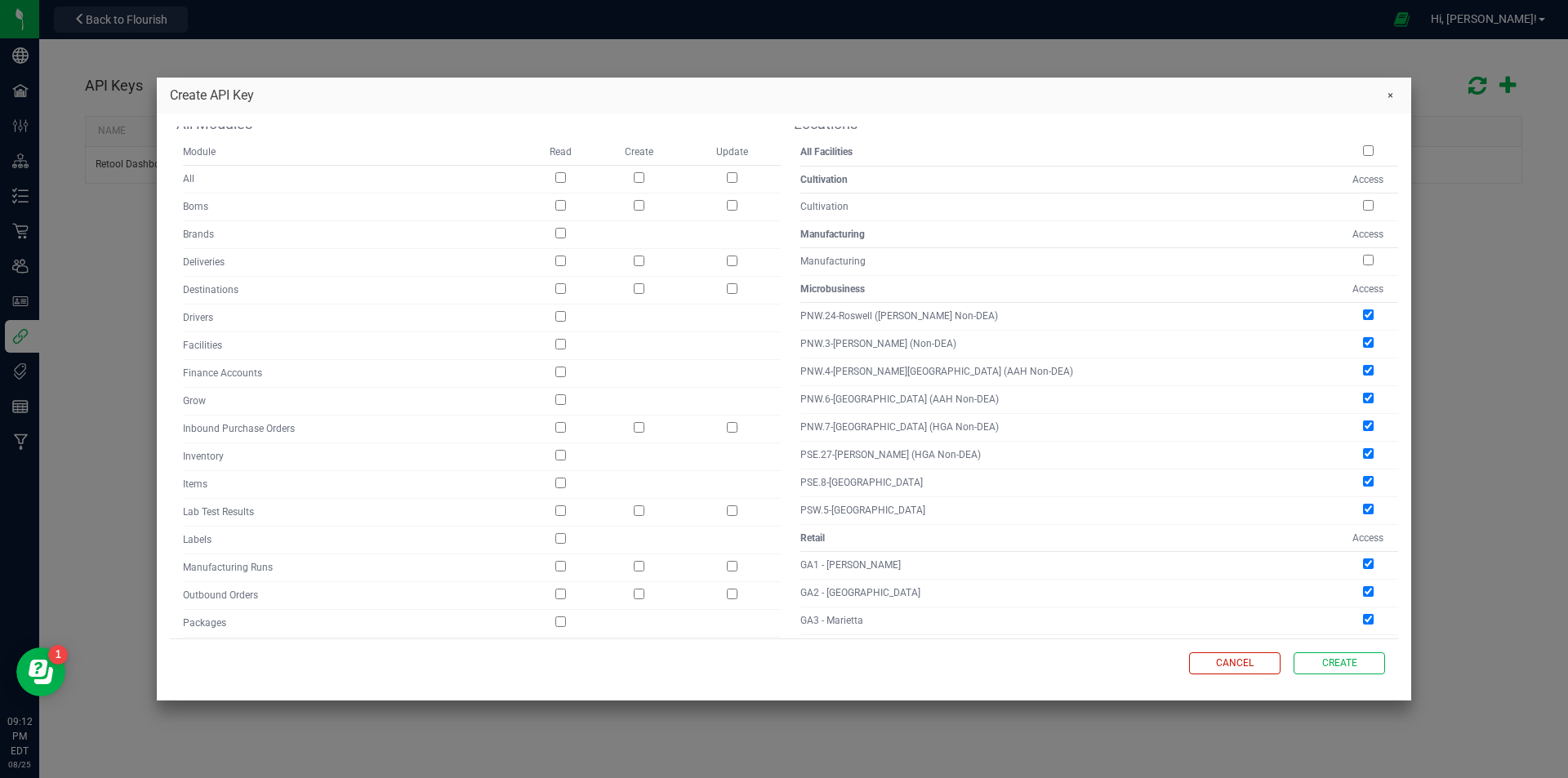
scroll to position [239, 0]
click at [1366, 146] on input "checkbox" at bounding box center [1368, 149] width 11 height 11
checkbox input "true"
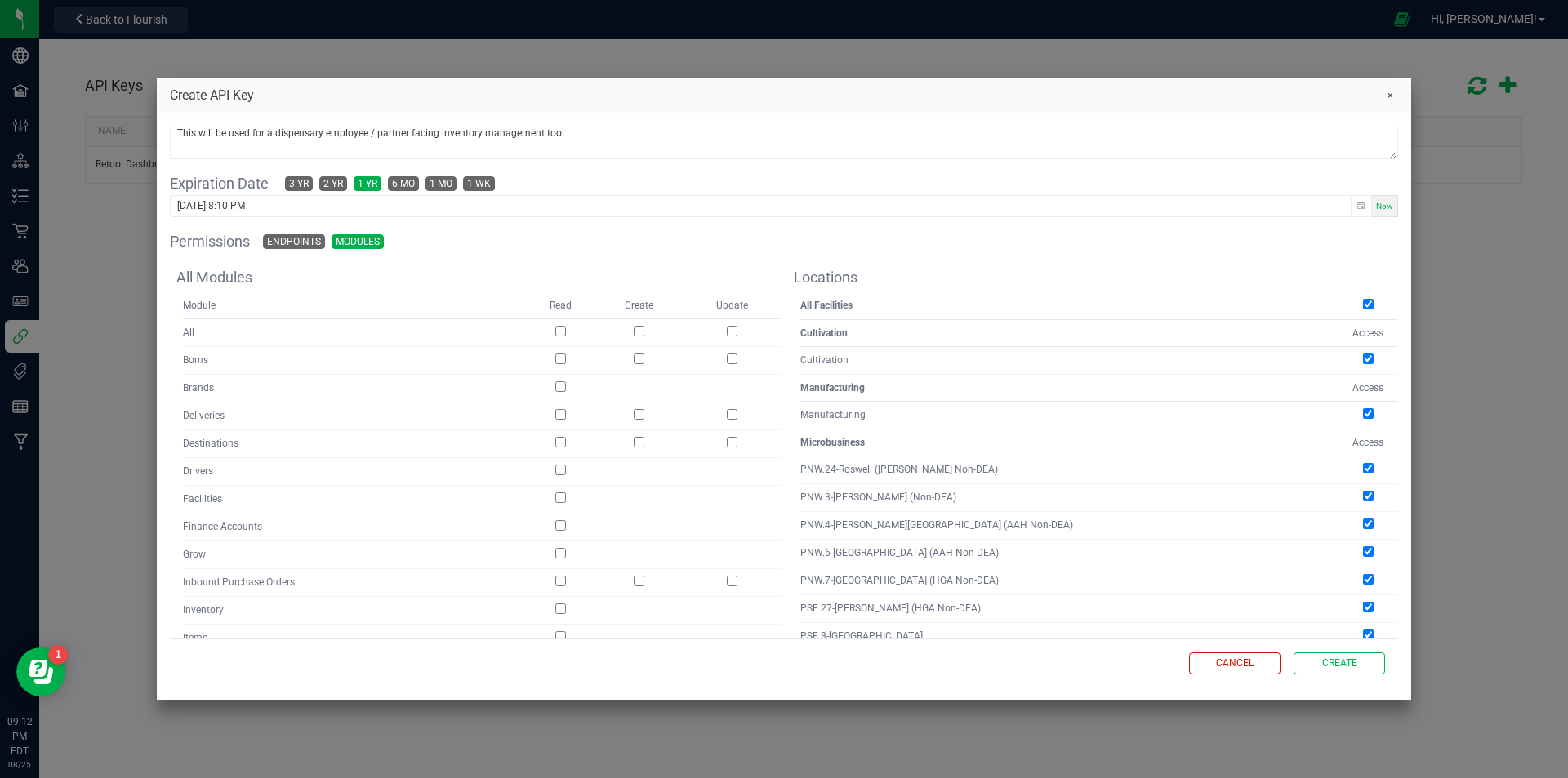
scroll to position [84, 0]
click at [294, 239] on span "Endpoints" at bounding box center [294, 242] width 54 height 13
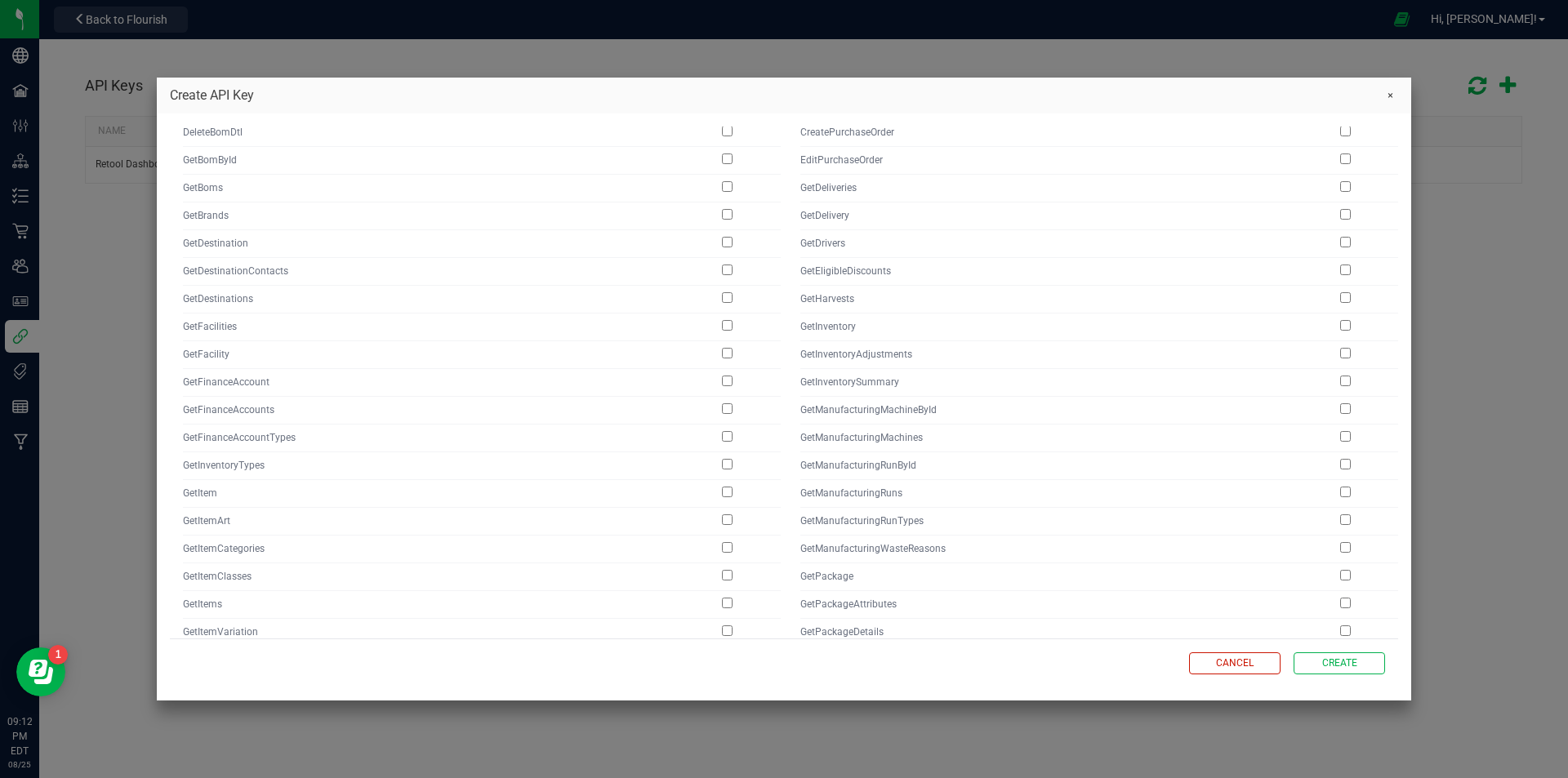
scroll to position [286, 0]
click at [1340, 321] on input "checkbox" at bounding box center [1345, 324] width 11 height 11
checkbox input "true"
click at [1343, 348] on input "checkbox" at bounding box center [1345, 352] width 11 height 11
checkbox input "true"
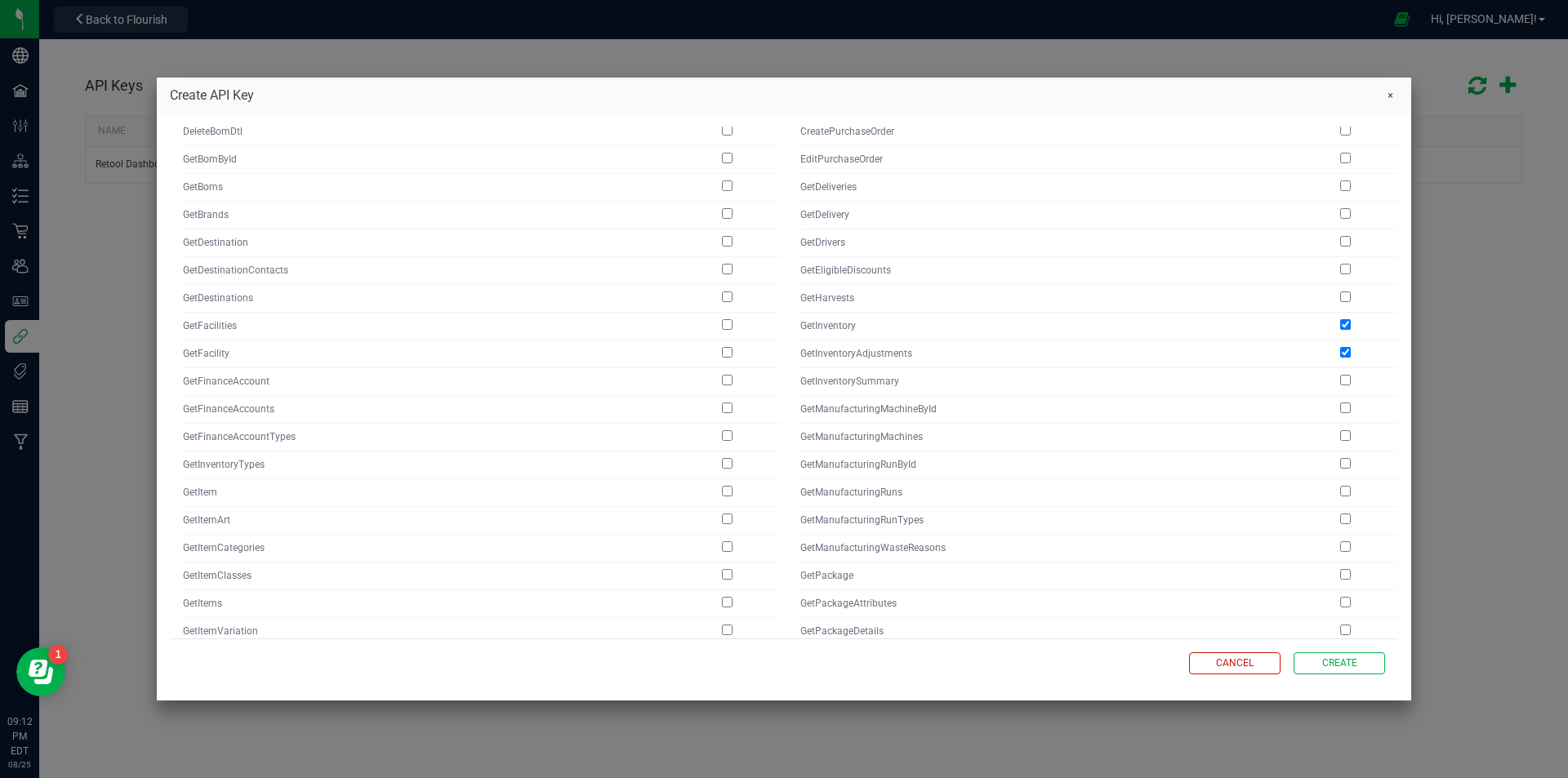
click at [1344, 375] on input "checkbox" at bounding box center [1345, 380] width 11 height 11
checkbox input "true"
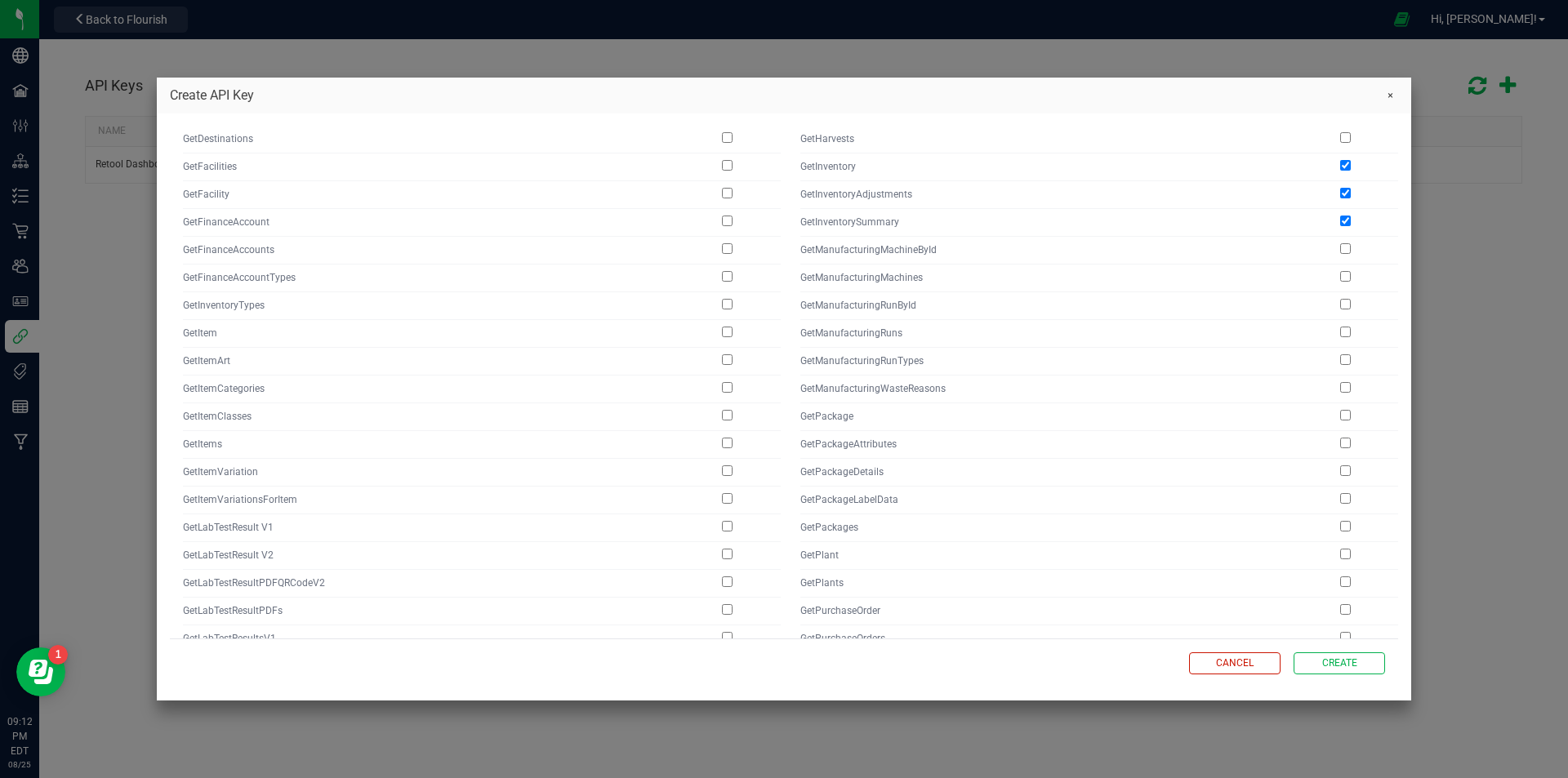
scroll to position [467, 0]
click at [1343, 387] on input "checkbox" at bounding box center [1345, 391] width 11 height 11
checkbox input "true"
click at [1344, 414] on input "checkbox" at bounding box center [1345, 419] width 11 height 11
checkbox input "true"
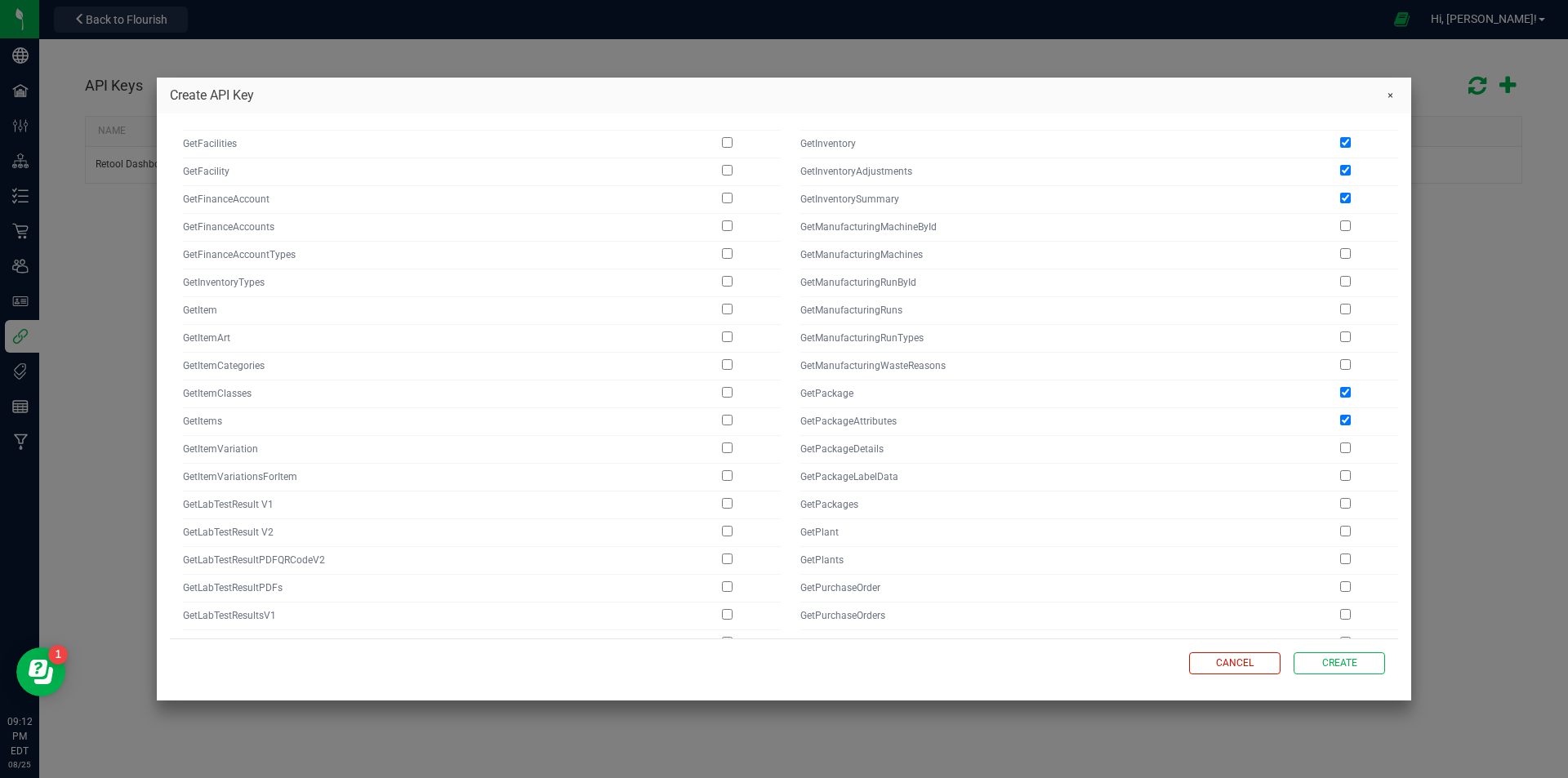
click at [1345, 442] on input "checkbox" at bounding box center [1345, 447] width 11 height 11
checkbox input "true"
click at [1345, 470] on input "checkbox" at bounding box center [1345, 475] width 11 height 11
checkbox input "true"
click at [1343, 498] on input "checkbox" at bounding box center [1345, 503] width 11 height 11
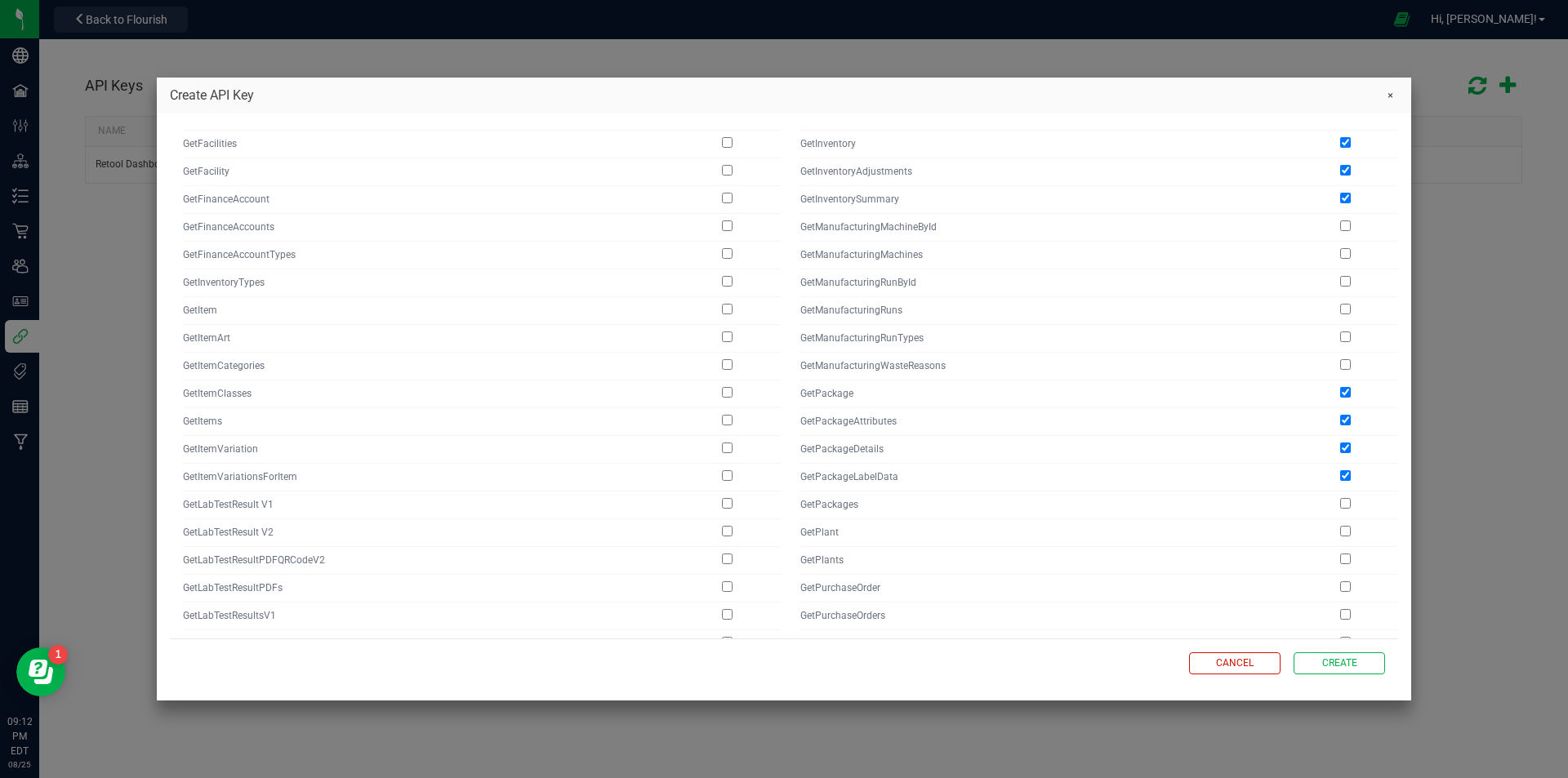
checkbox input "true"
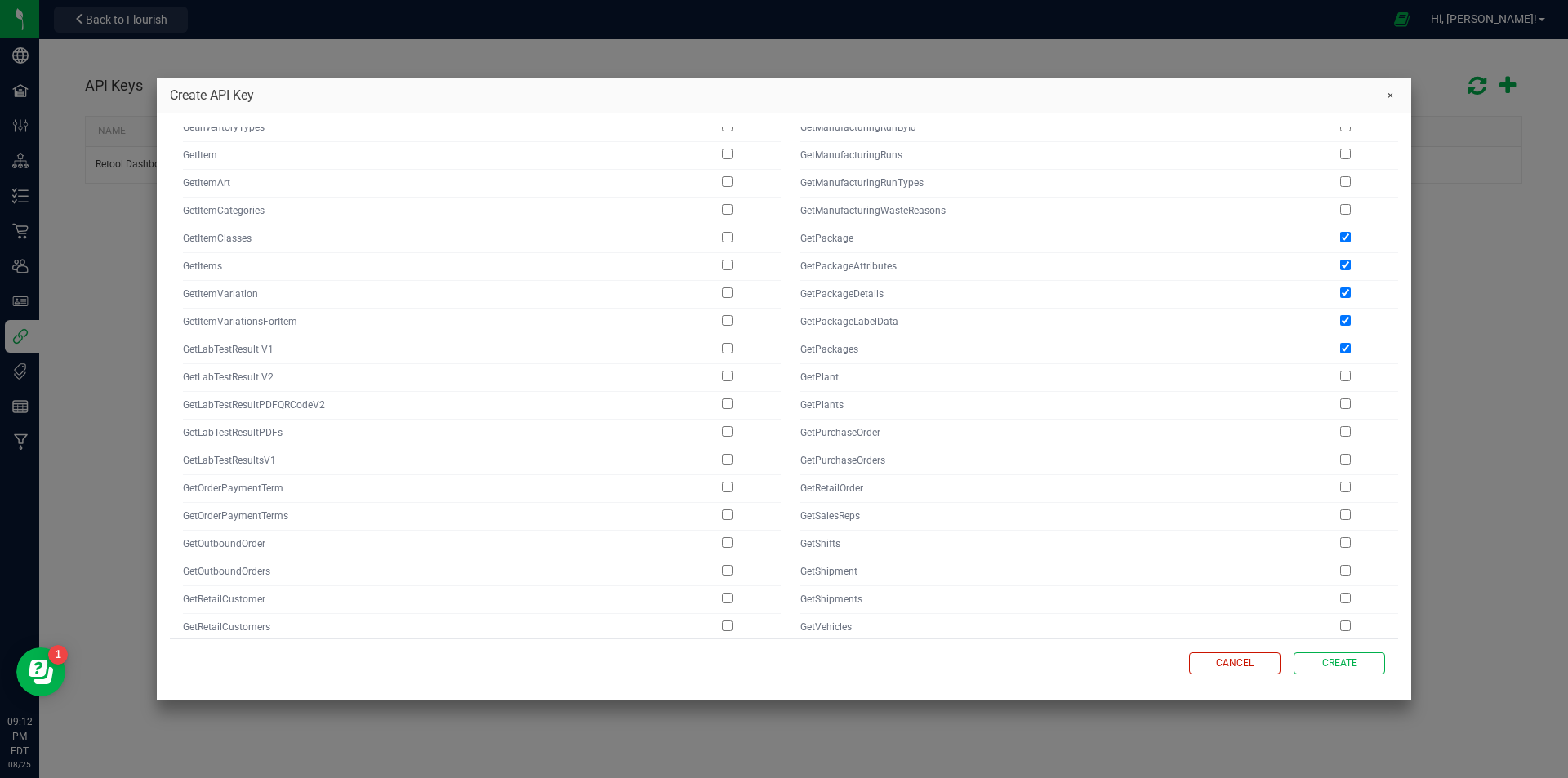
scroll to position [628, 0]
click at [1344, 421] on input "checkbox" at bounding box center [1345, 426] width 11 height 11
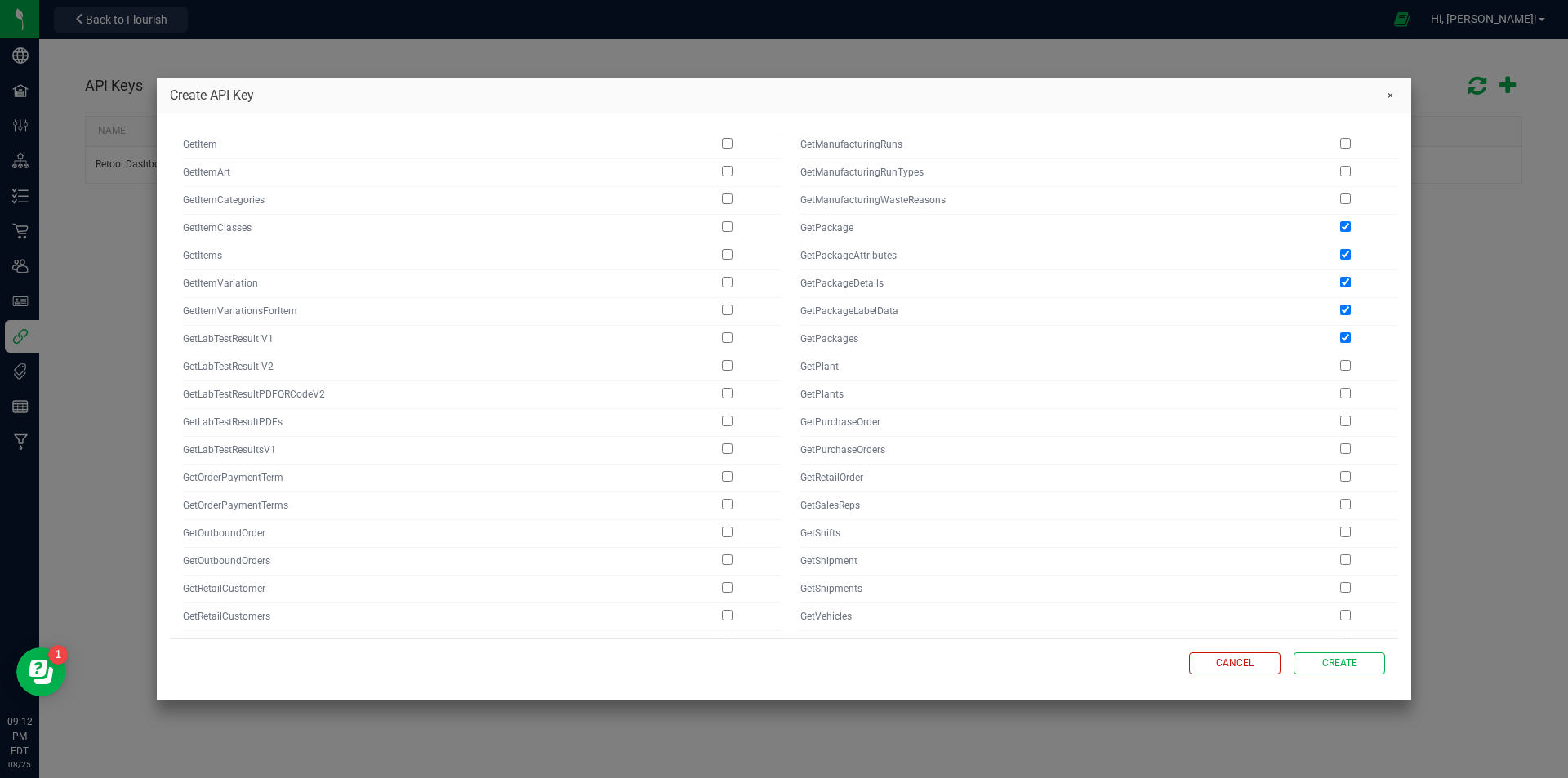
click at [1342, 415] on input "checkbox" at bounding box center [1345, 420] width 11 height 11
checkbox input "true"
click at [1345, 443] on input "checkbox" at bounding box center [1345, 448] width 11 height 11
checkbox input "true"
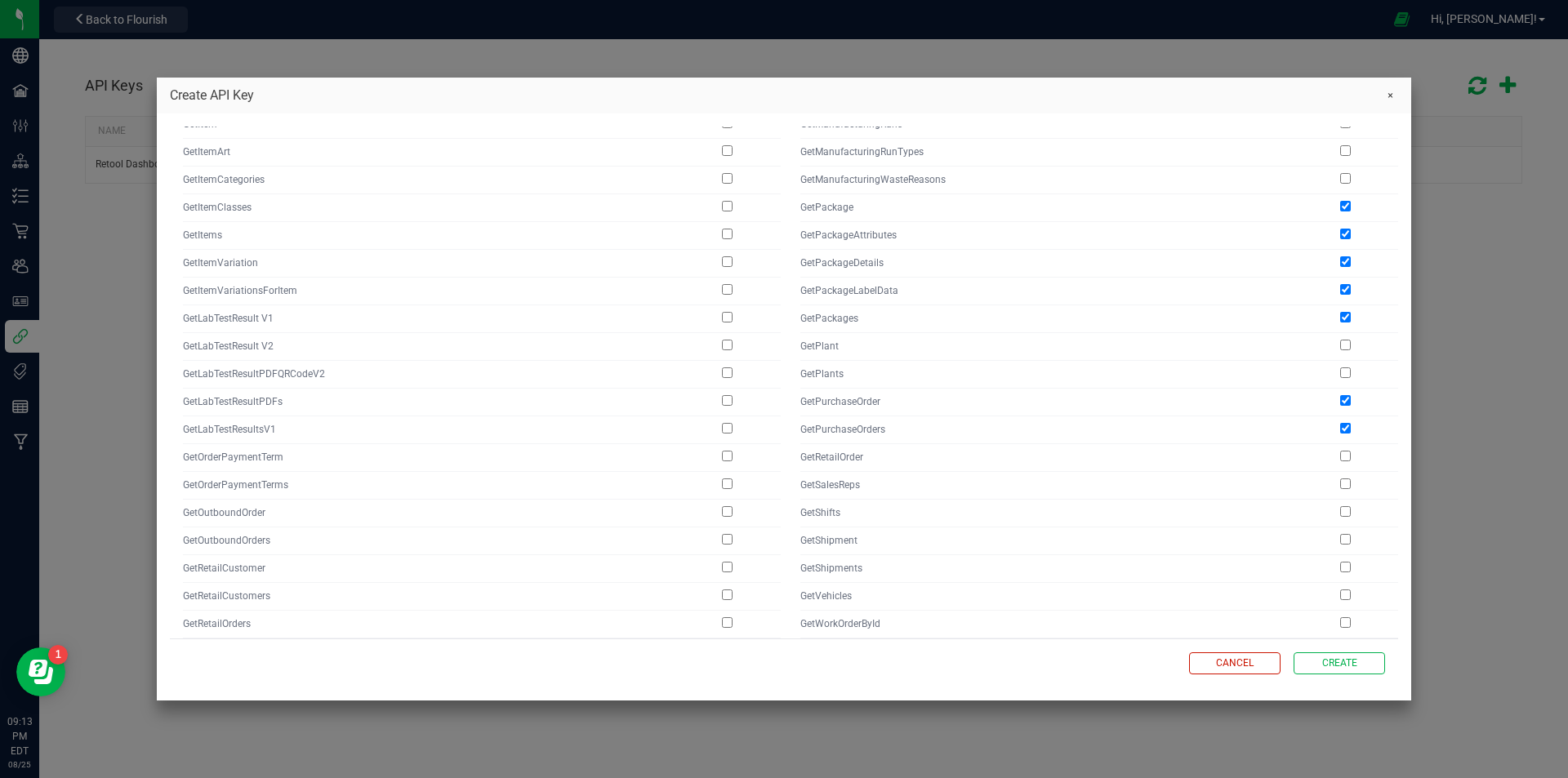
scroll to position [633, 0]
click at [722, 333] on input "checkbox" at bounding box center [726, 338] width 11 height 11
checkbox input "true"
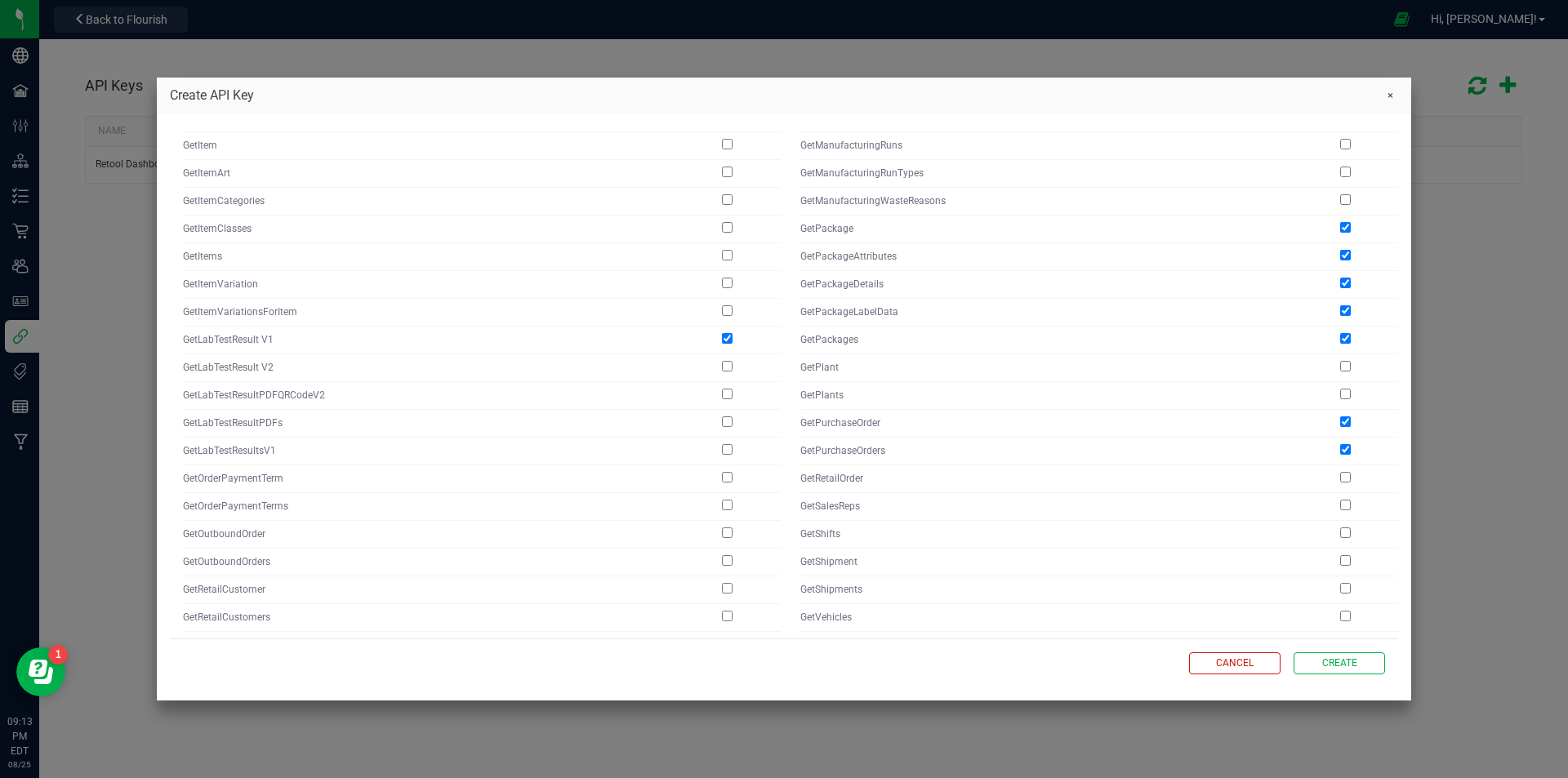
click at [725, 361] on input "checkbox" at bounding box center [726, 365] width 11 height 11
checkbox input "true"
click at [725, 389] on input "checkbox" at bounding box center [726, 393] width 11 height 11
checkbox input "true"
click at [725, 416] on input "checkbox" at bounding box center [726, 421] width 11 height 11
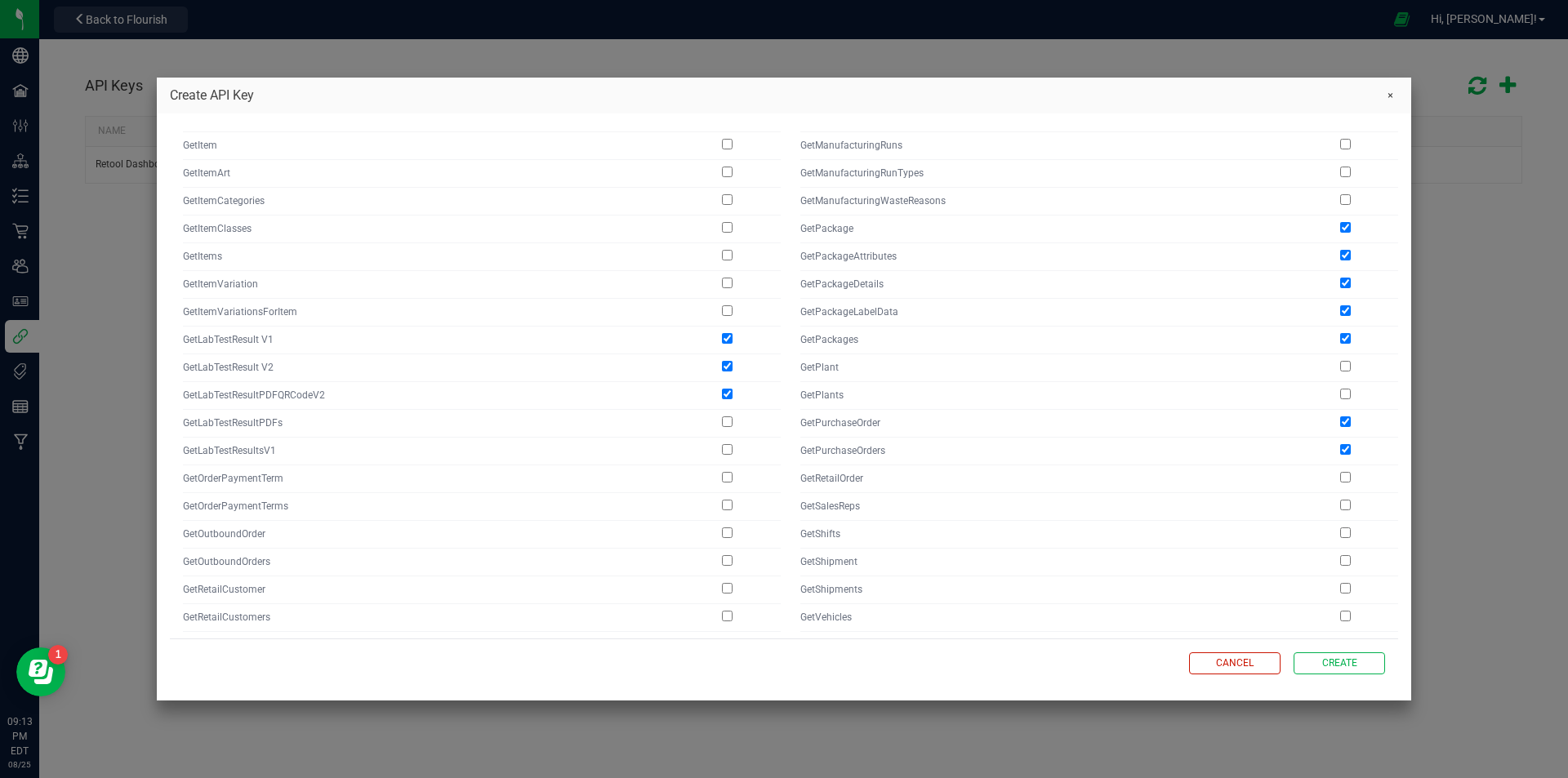
checkbox input "true"
click at [726, 444] on input "checkbox" at bounding box center [726, 449] width 11 height 11
checkbox input "true"
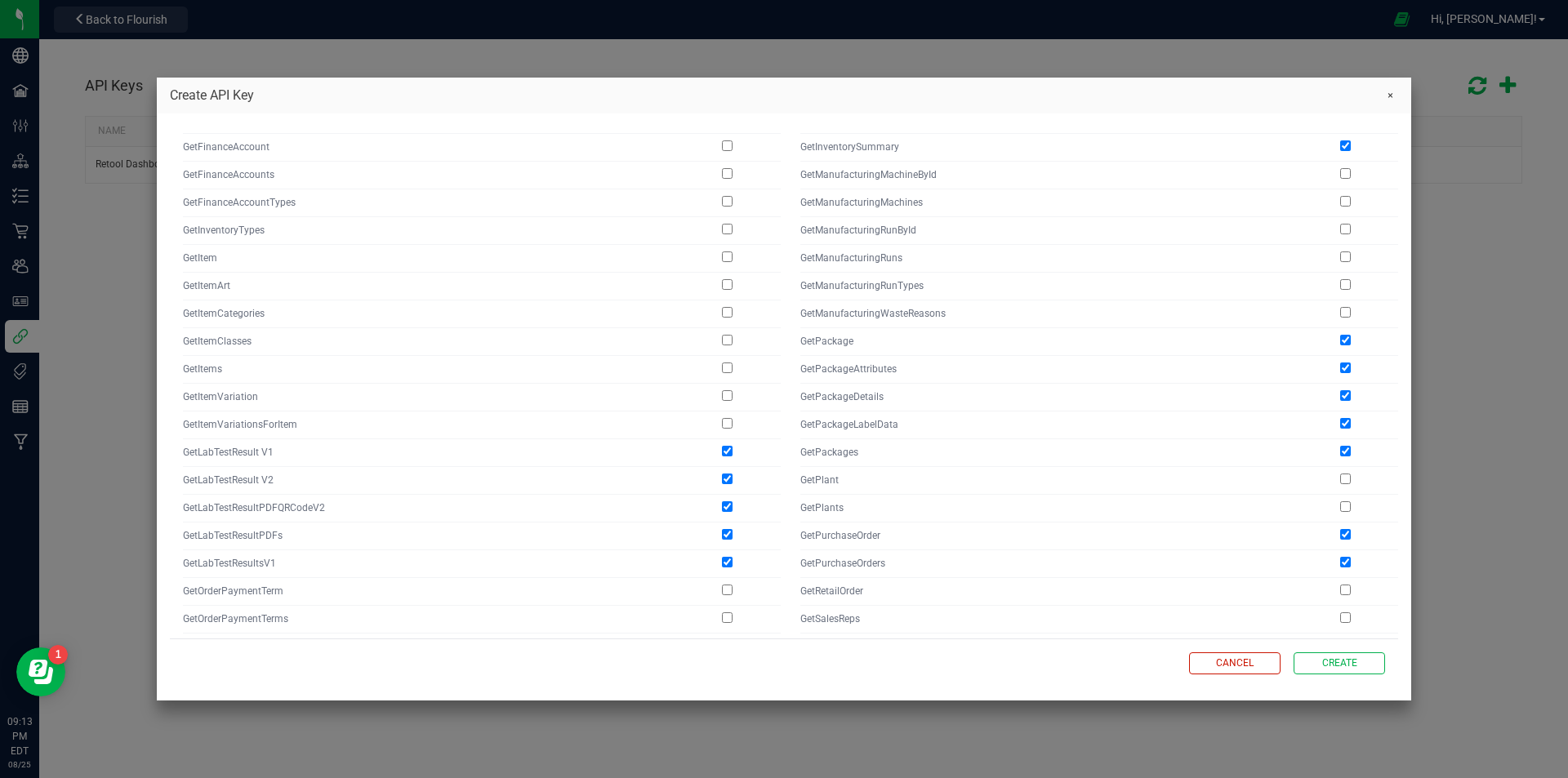
scroll to position [504, 0]
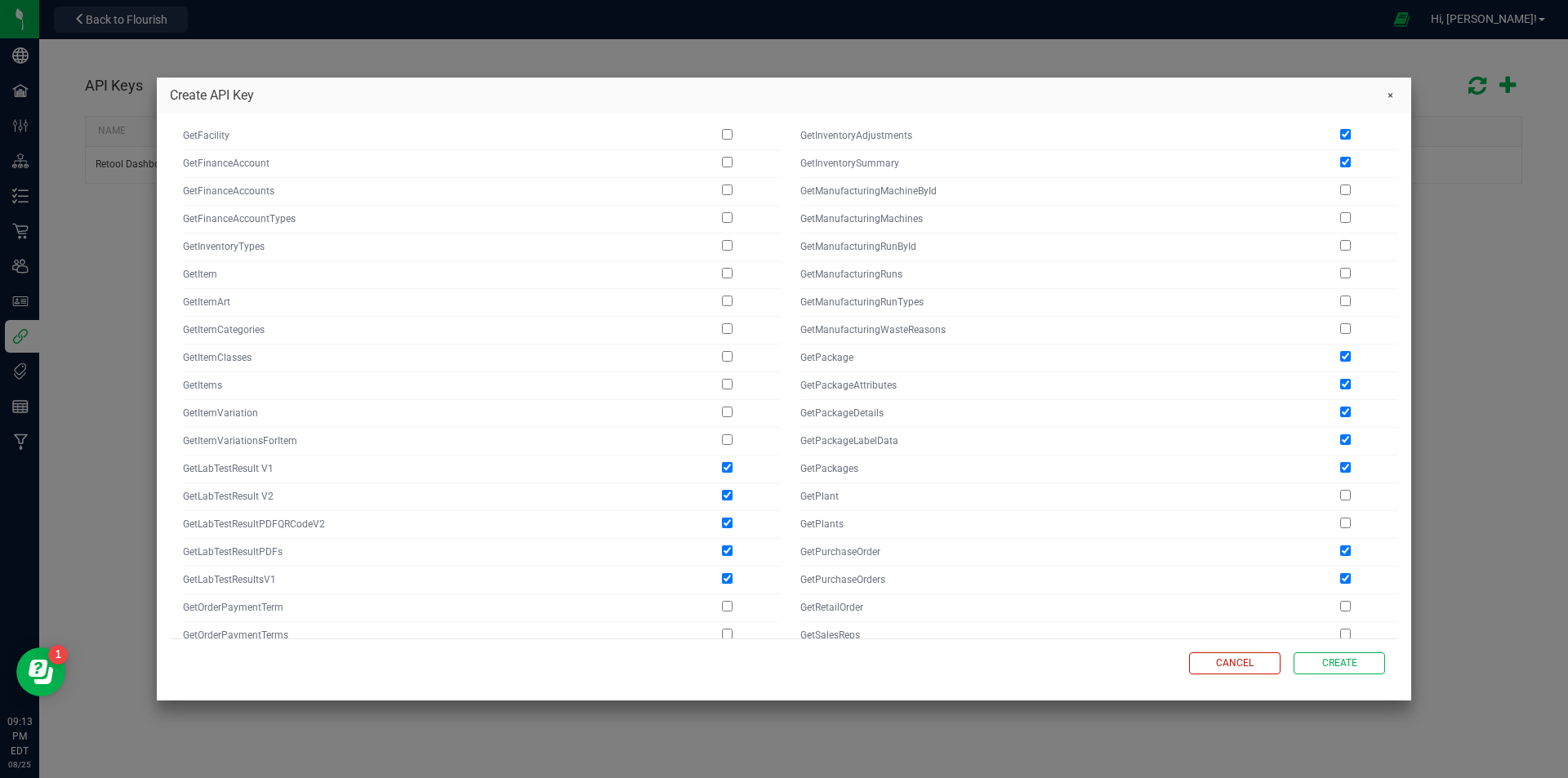
click at [725, 379] on input "checkbox" at bounding box center [726, 384] width 11 height 11
checkbox input "true"
click at [726, 407] on input "checkbox" at bounding box center [726, 412] width 11 height 11
checkbox input "true"
click at [726, 427] on td at bounding box center [726, 440] width 107 height 28
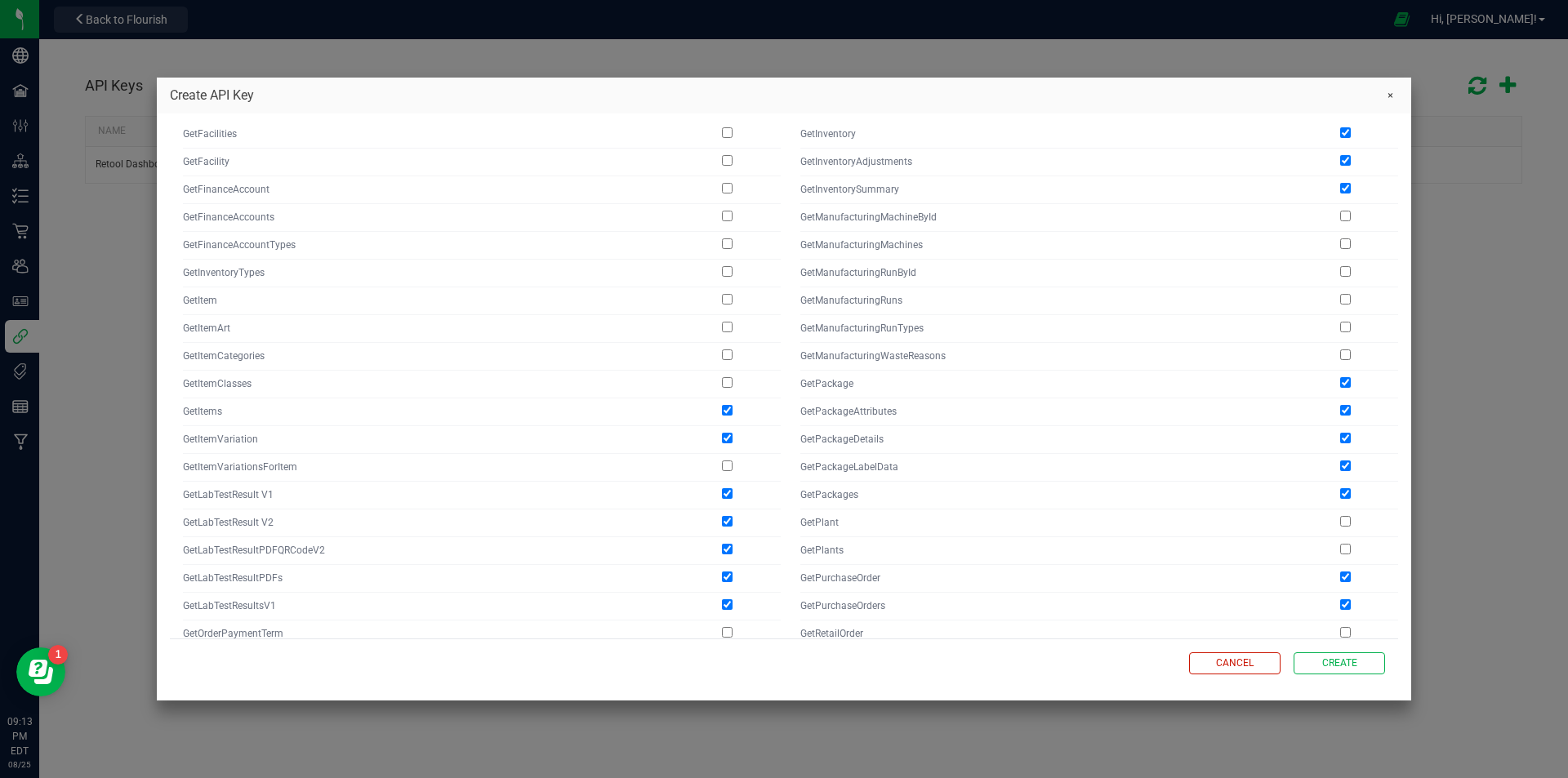
scroll to position [478, 1]
click at [727, 461] on input "checkbox" at bounding box center [725, 465] width 11 height 11
checkbox input "true"
click at [726, 377] on input "checkbox" at bounding box center [725, 382] width 11 height 11
checkbox input "true"
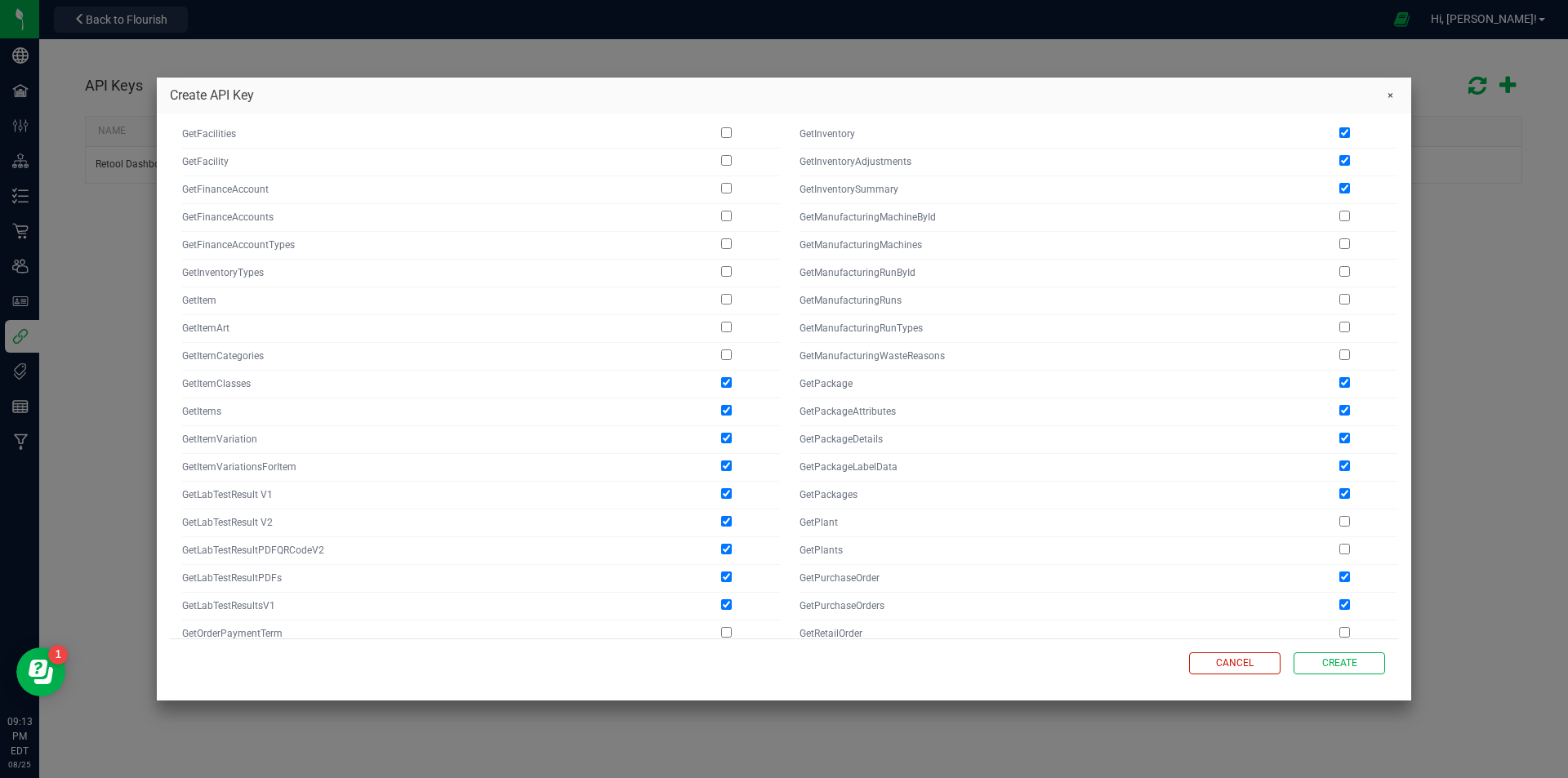
click at [722, 349] on input "checkbox" at bounding box center [725, 354] width 11 height 11
checkbox input "true"
click at [723, 321] on input "checkbox" at bounding box center [725, 326] width 11 height 11
checkbox input "true"
click at [724, 294] on input "checkbox" at bounding box center [725, 299] width 11 height 11
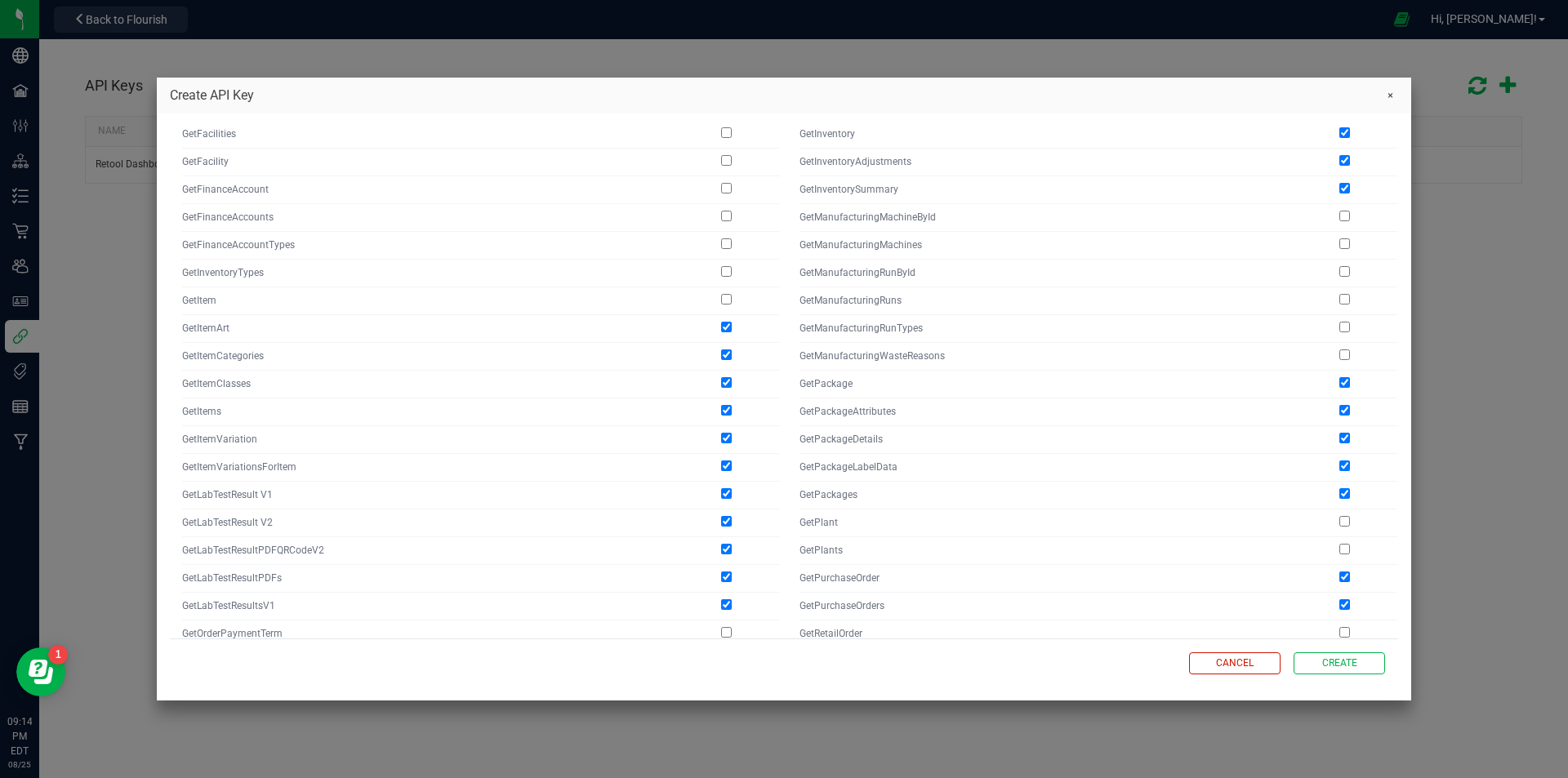
checkbox input "true"
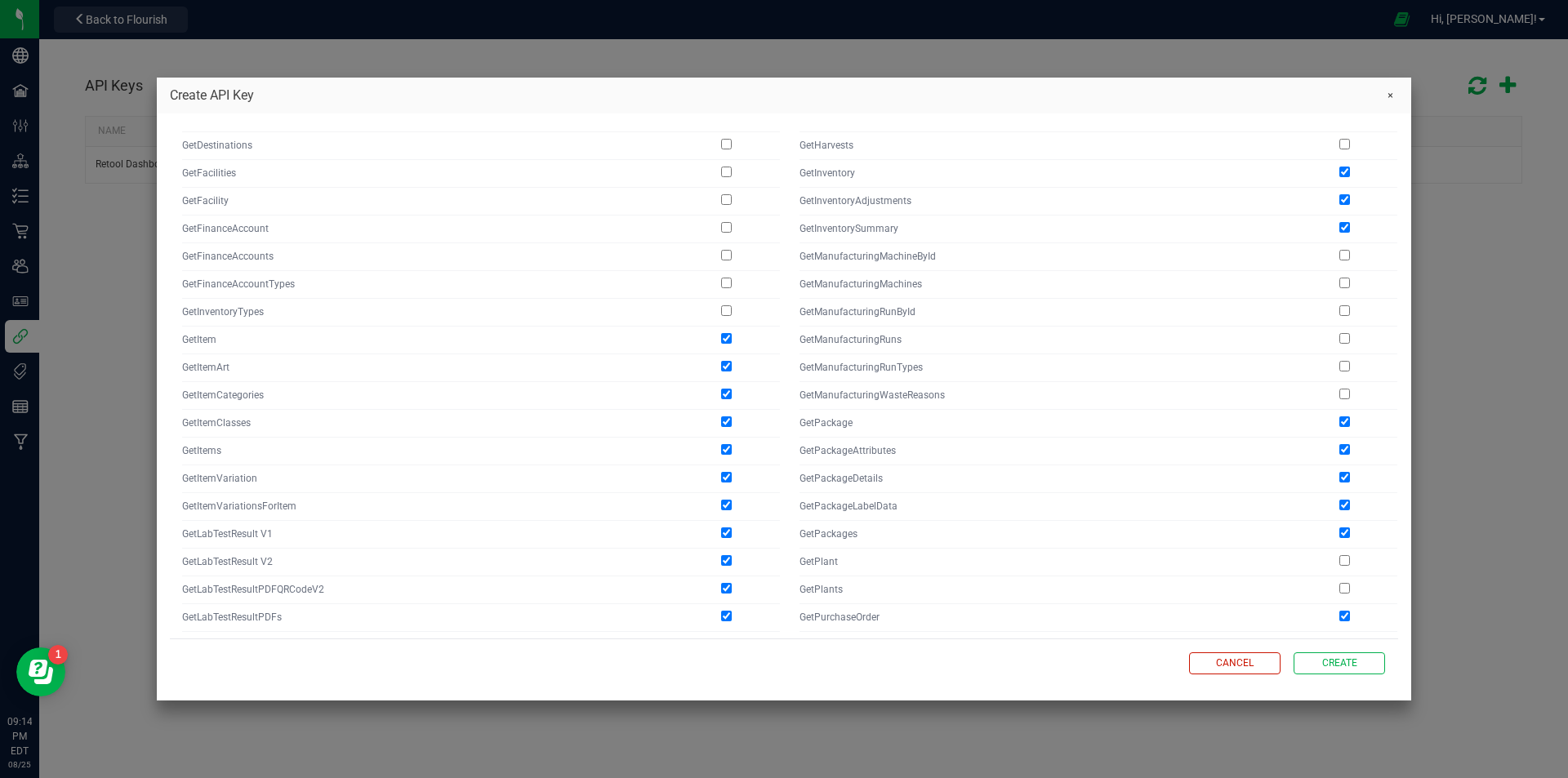
scroll to position [428, 1]
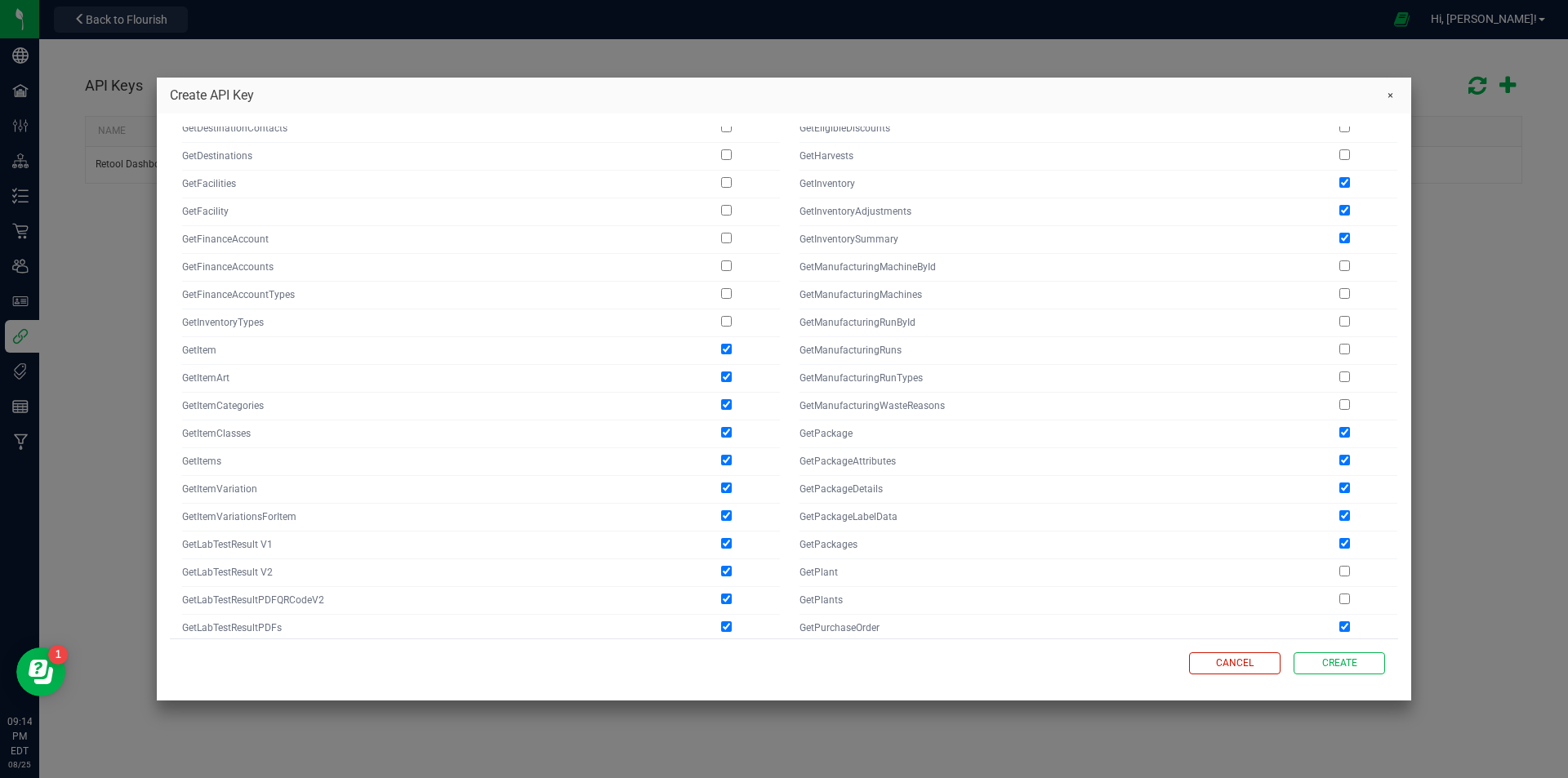
click at [724, 315] on input "checkbox" at bounding box center [725, 320] width 11 height 11
checkbox input "true"
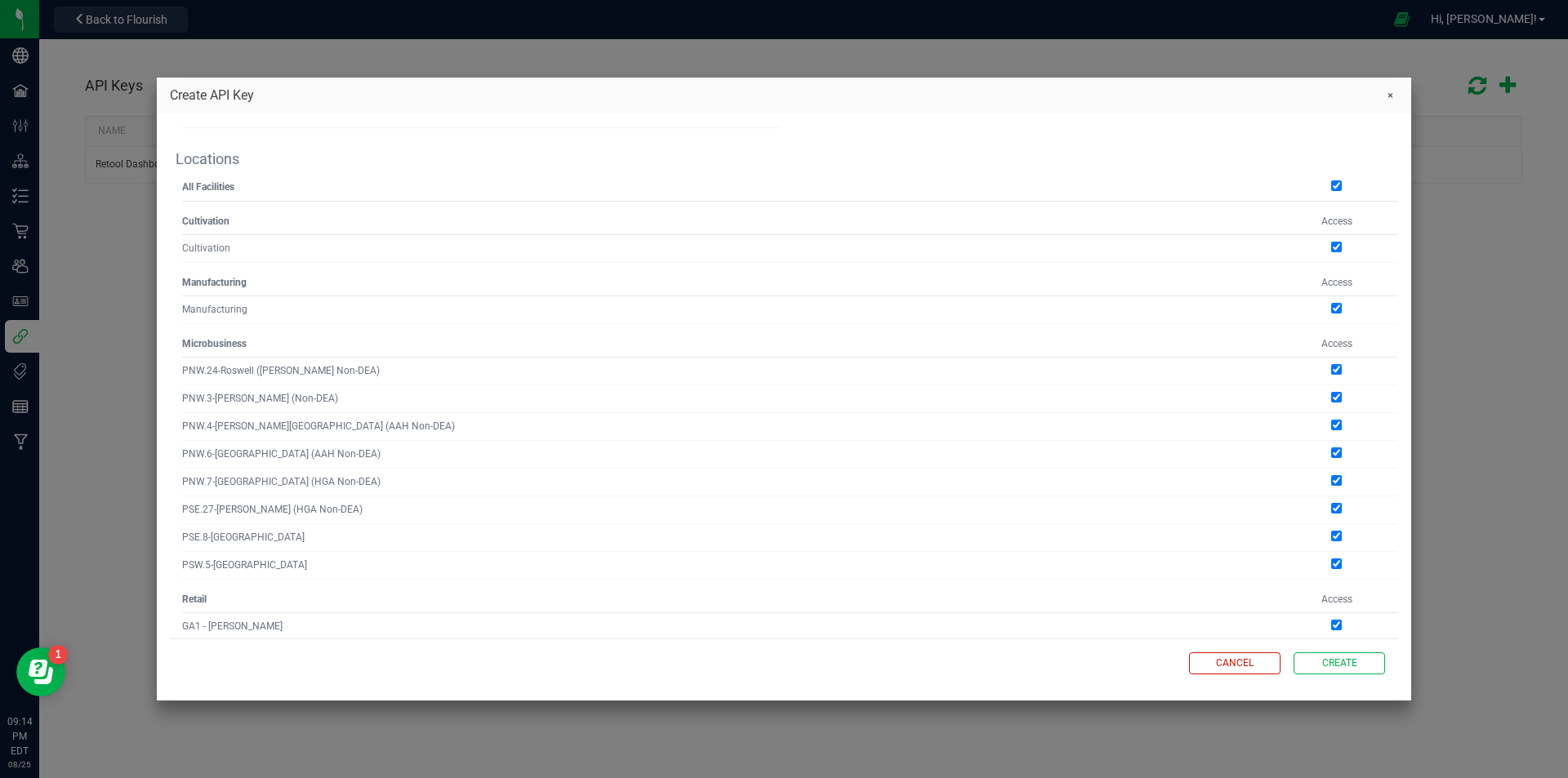
scroll to position [1829, 1]
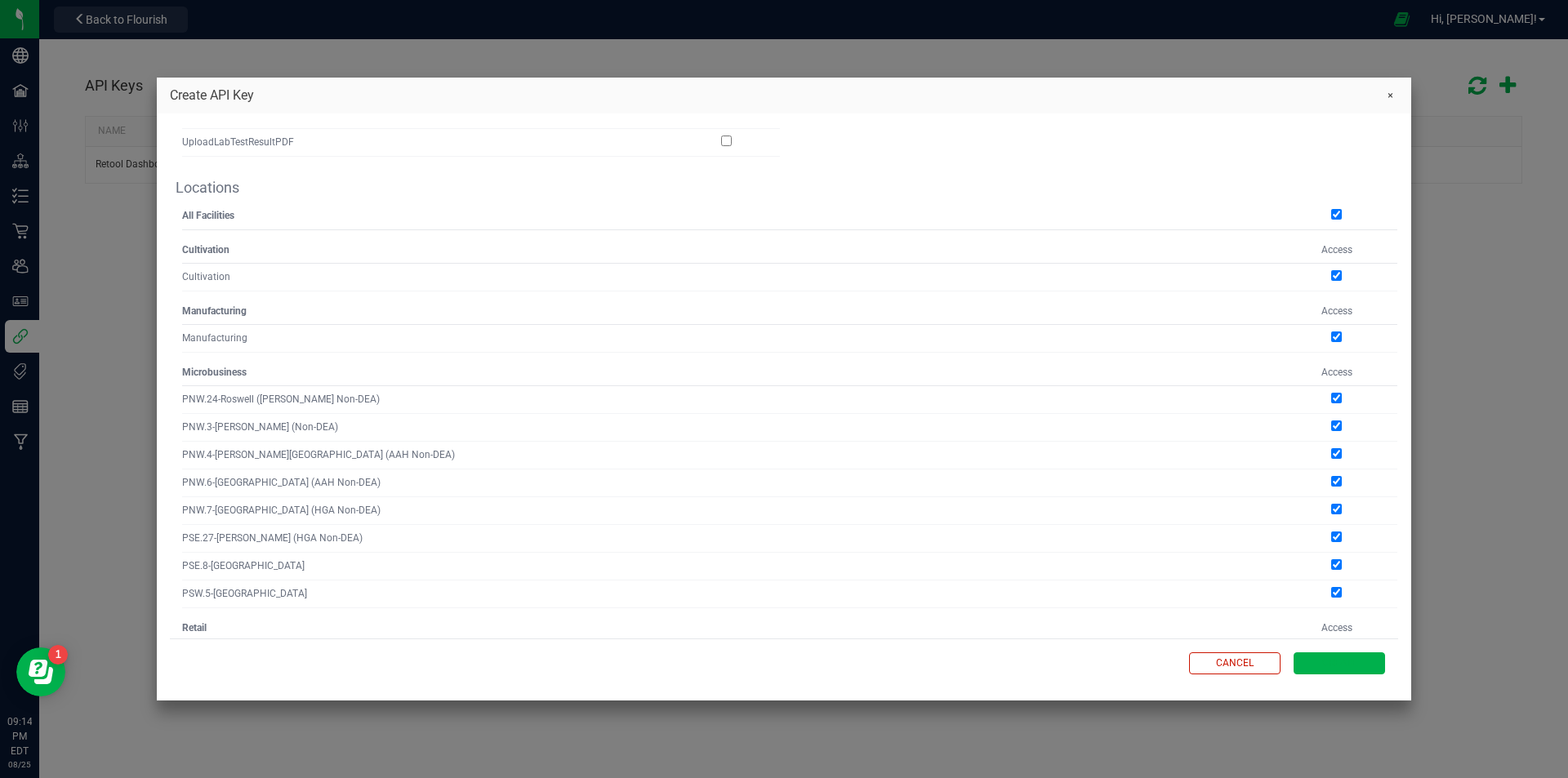
click at [1336, 660] on span "Create" at bounding box center [1339, 663] width 35 height 13
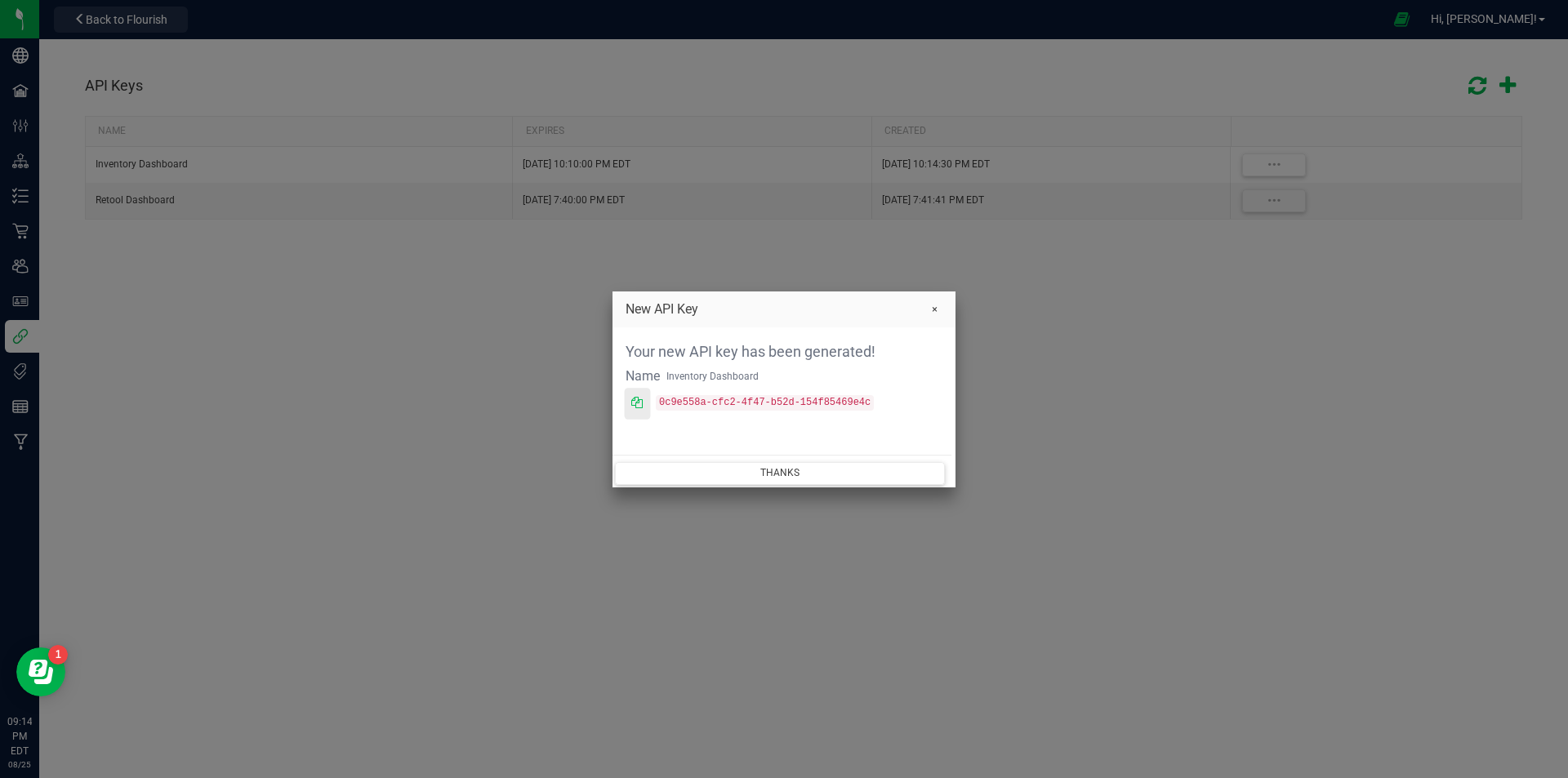
click at [640, 404] on icon at bounding box center [637, 403] width 12 height 12
click at [821, 473] on button "Thanks" at bounding box center [779, 472] width 330 height 22
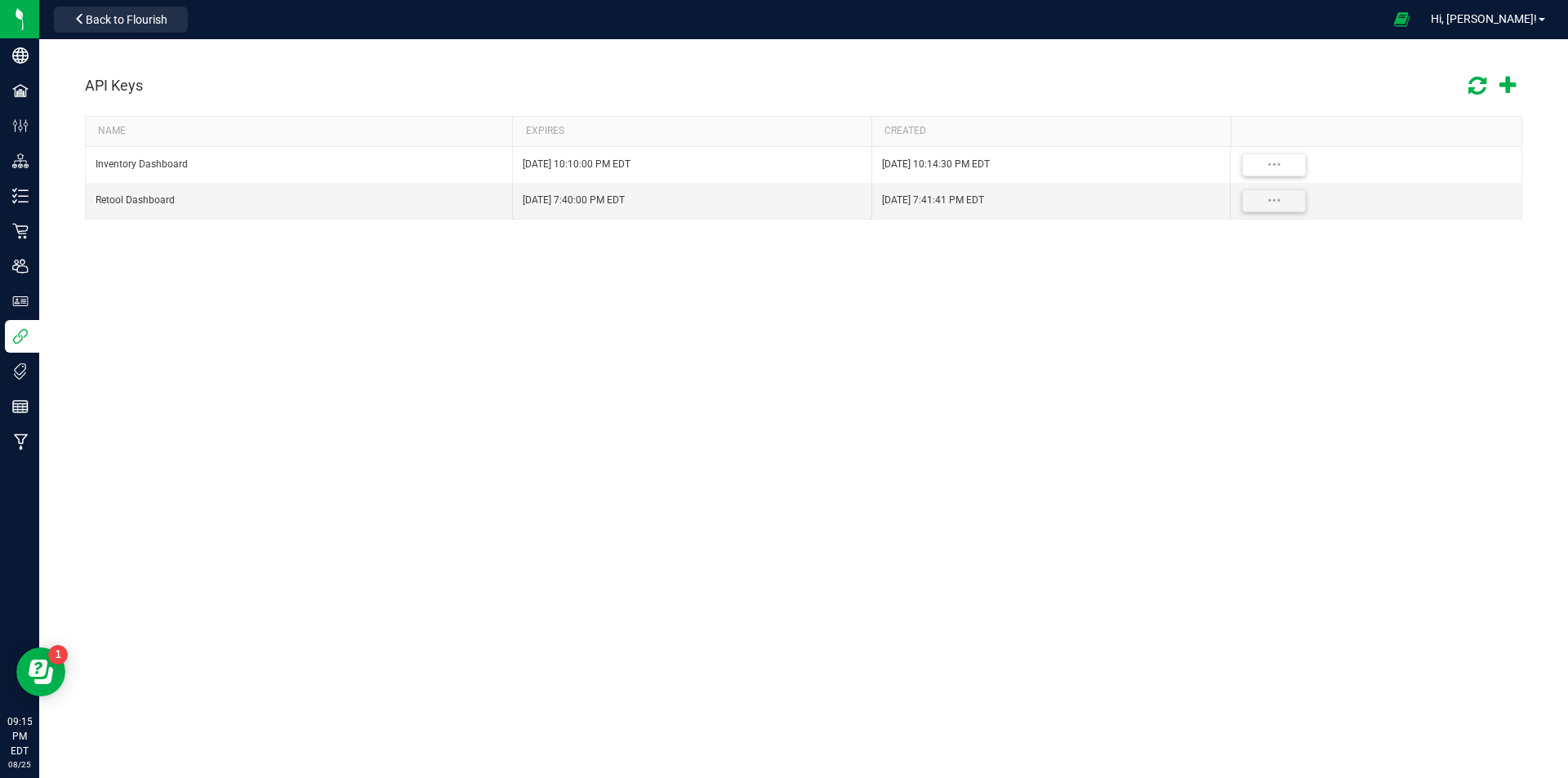
click at [1094, 346] on div "API Keys NAME EXPIRES CREATED Inventory Dashboard Aug 25, 2026 10:10:00 PM EDT …" at bounding box center [803, 260] width 1529 height 440
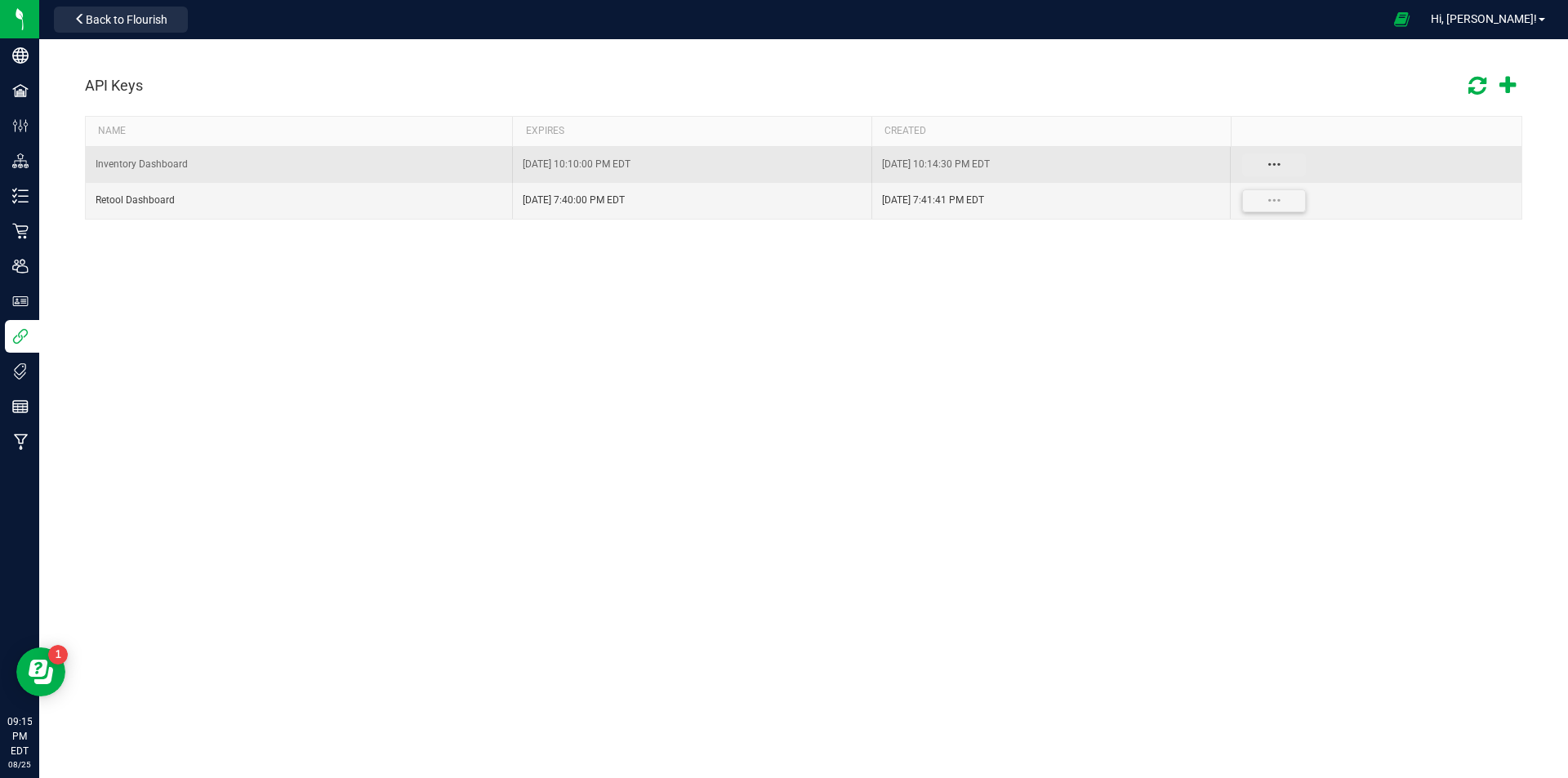
click at [1270, 164] on button "Data table" at bounding box center [1274, 165] width 63 height 23
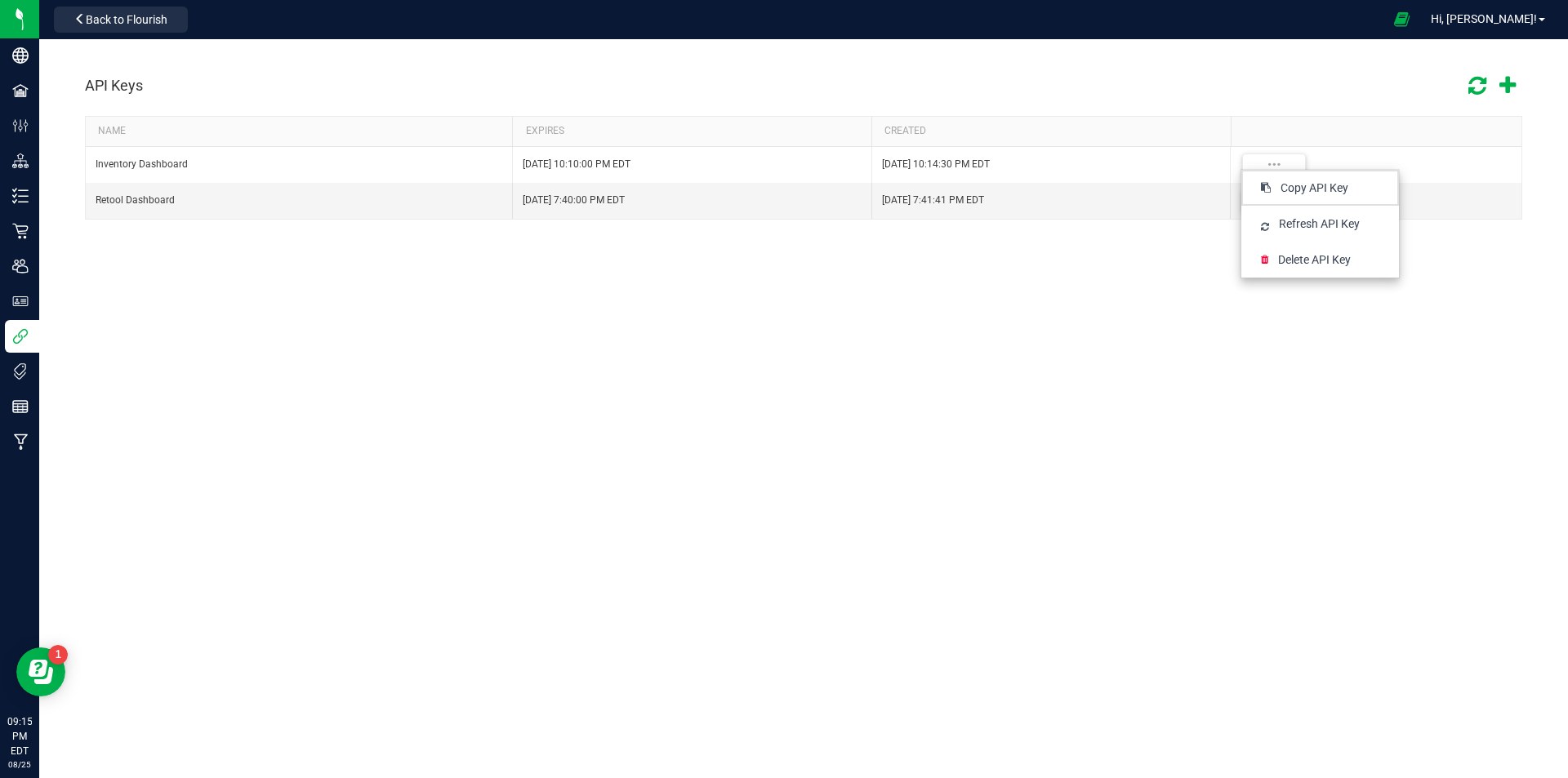
click at [1151, 305] on div "API Keys NAME EXPIRES CREATED Inventory Dashboard Aug 25, 2026 10:10:00 PM EDT …" at bounding box center [803, 260] width 1529 height 440
click at [666, 72] on div "API Keys" at bounding box center [803, 86] width 1437 height 35
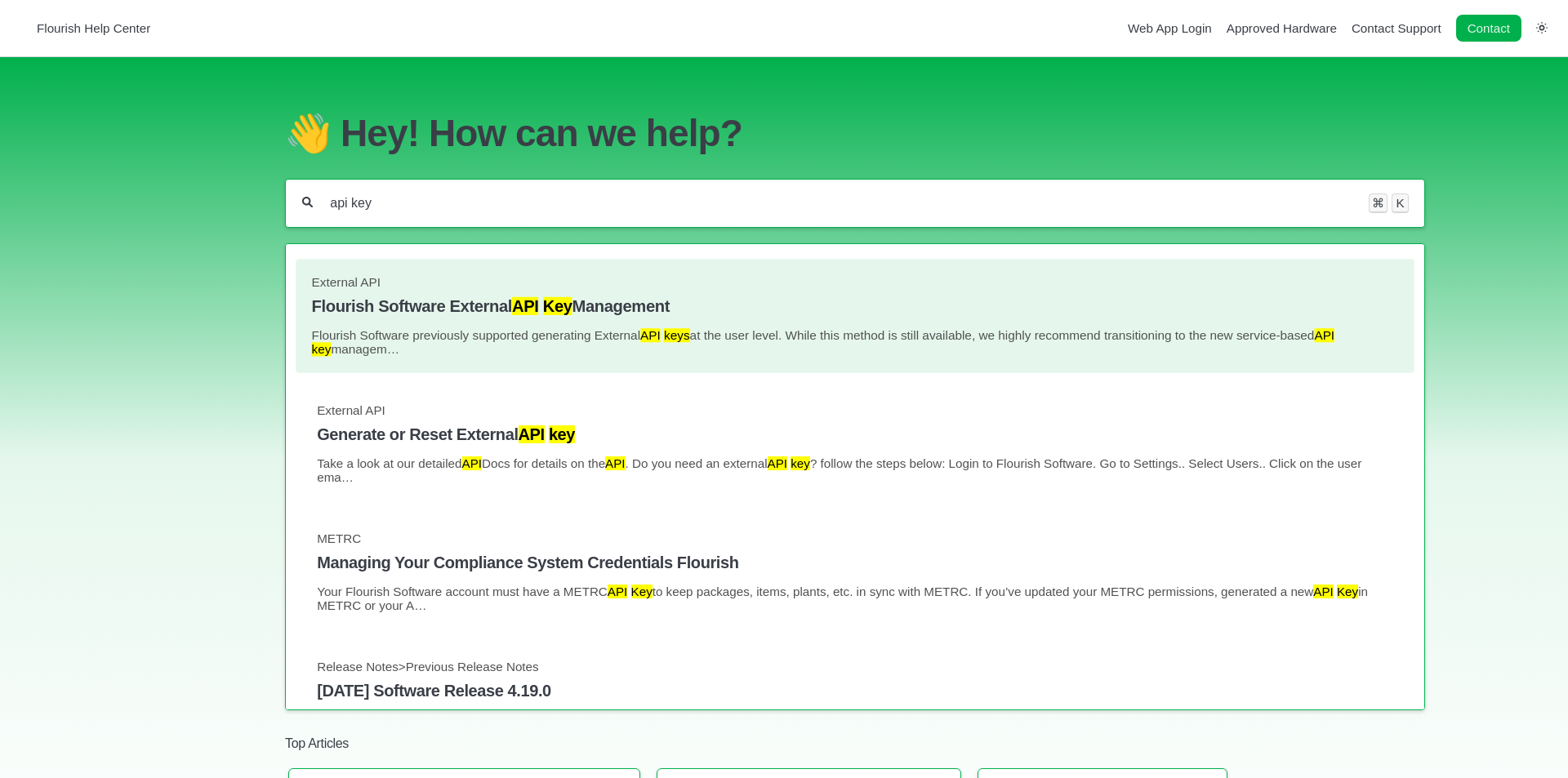
type input "api key"
click at [528, 311] on mark "API" at bounding box center [524, 306] width 26 height 18
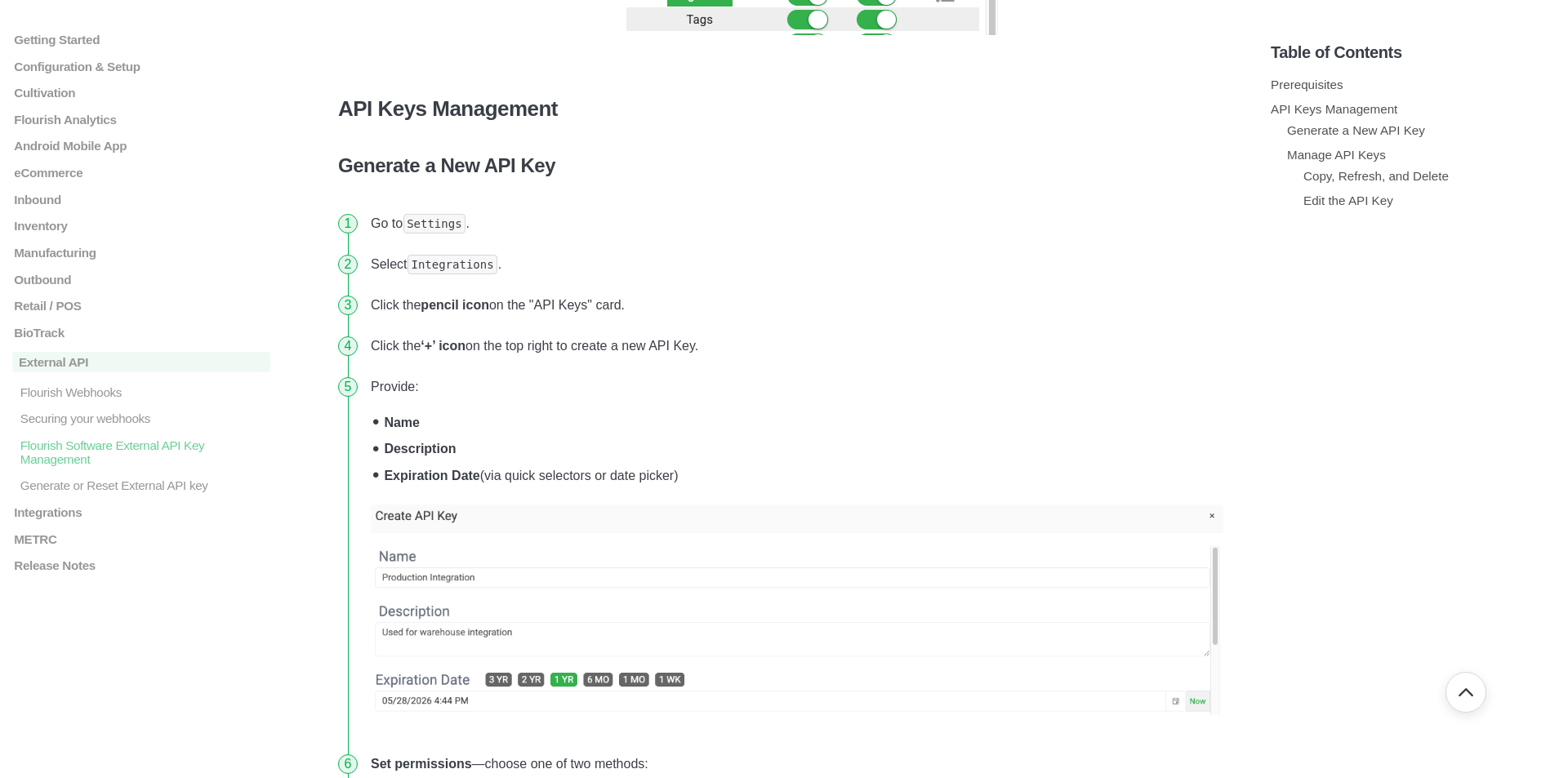
scroll to position [1282, 0]
